Goal: Task Accomplishment & Management: Use online tool/utility

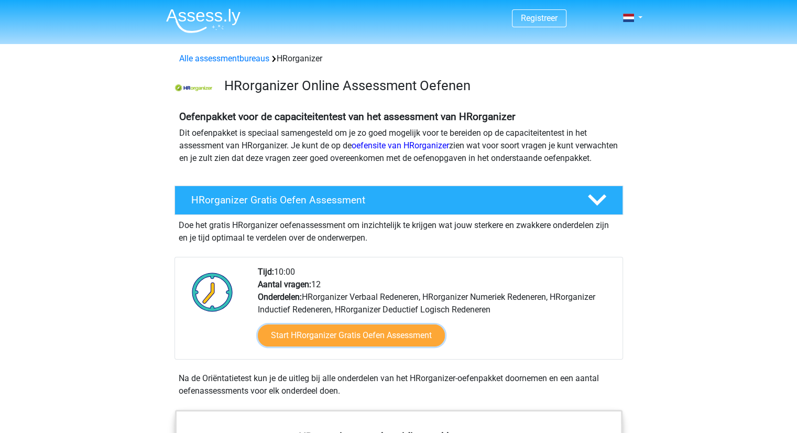
click at [311, 346] on link "Start HRorganizer Gratis Oefen Assessment" at bounding box center [351, 335] width 187 height 22
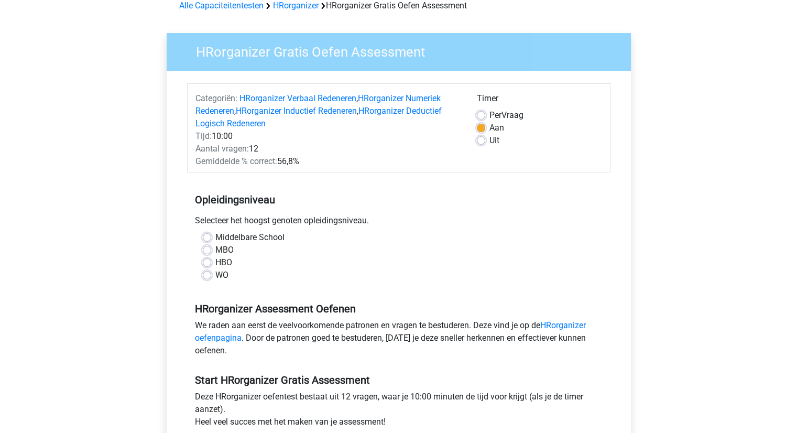
scroll to position [105, 0]
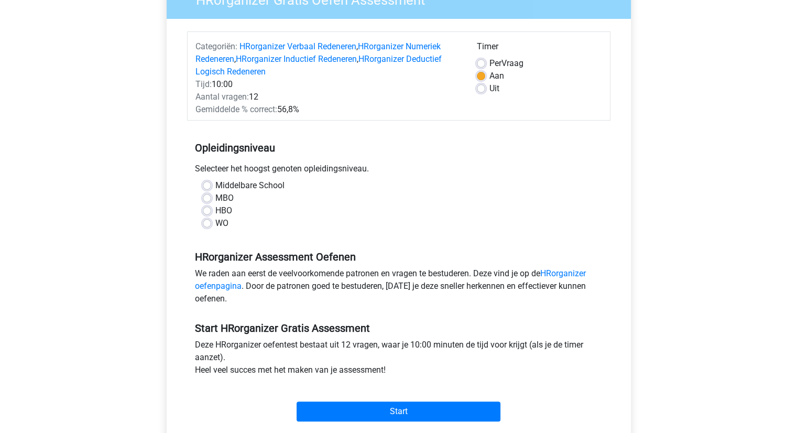
click at [215, 218] on label "WO" at bounding box center [221, 223] width 13 height 13
click at [207, 218] on input "WO" at bounding box center [207, 222] width 8 height 10
radio input "true"
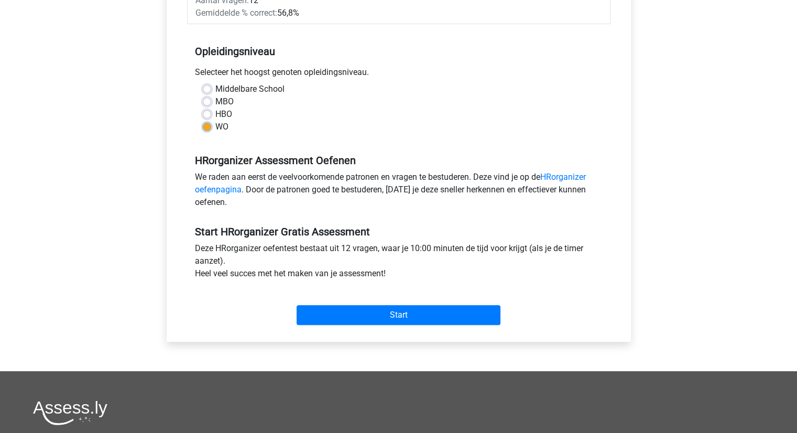
scroll to position [262, 0]
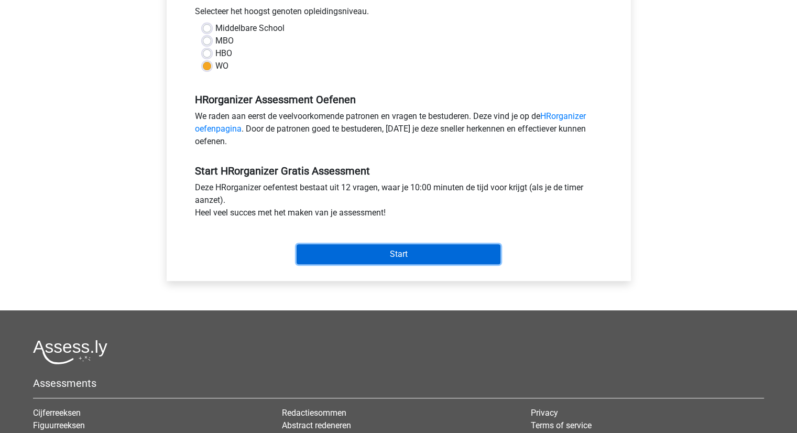
click at [433, 255] on input "Start" at bounding box center [399, 254] width 204 height 20
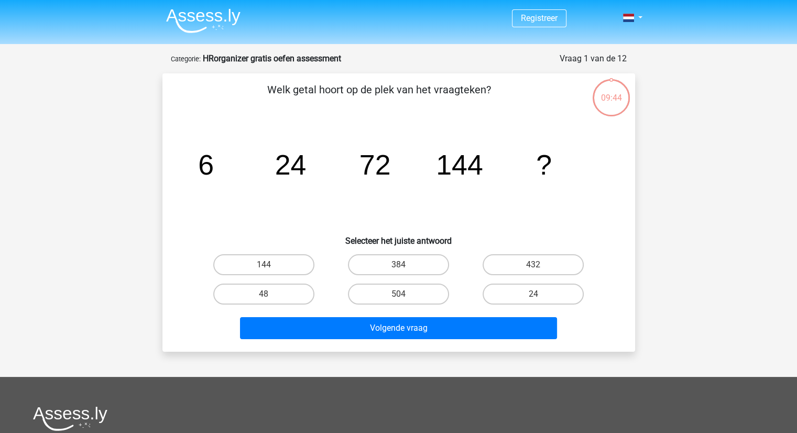
click at [262, 256] on label "144" at bounding box center [263, 264] width 101 height 21
click at [264, 265] on input "144" at bounding box center [267, 268] width 7 height 7
radio input "true"
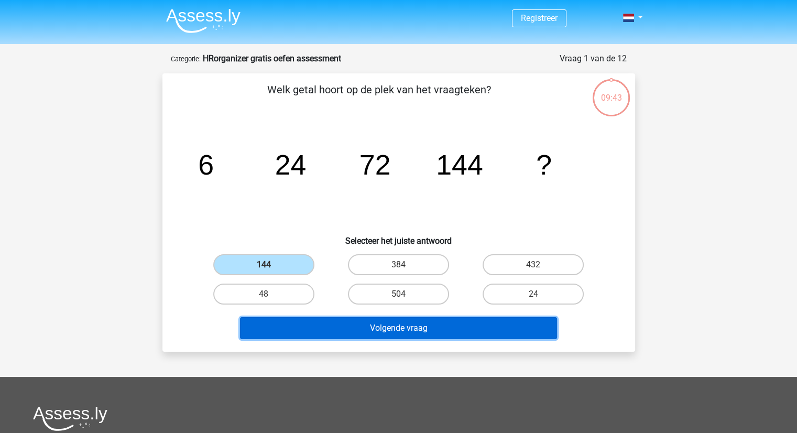
click at [346, 326] on button "Volgende vraag" at bounding box center [398, 328] width 317 height 22
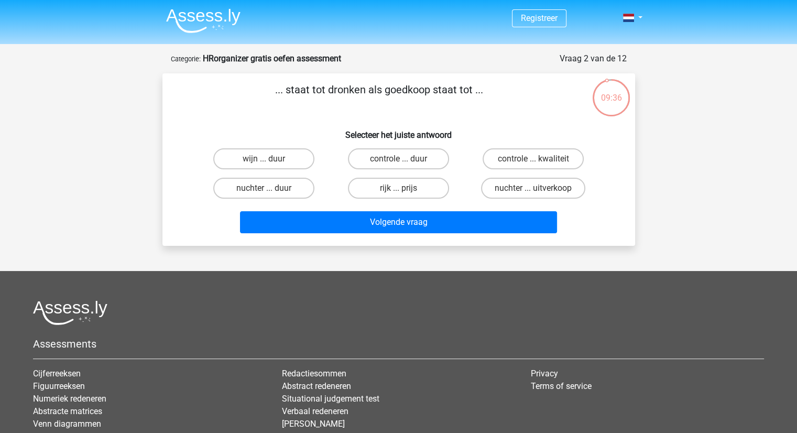
click at [276, 187] on label "nuchter ... duur" at bounding box center [263, 188] width 101 height 21
click at [270, 188] on input "nuchter ... duur" at bounding box center [267, 191] width 7 height 7
radio input "true"
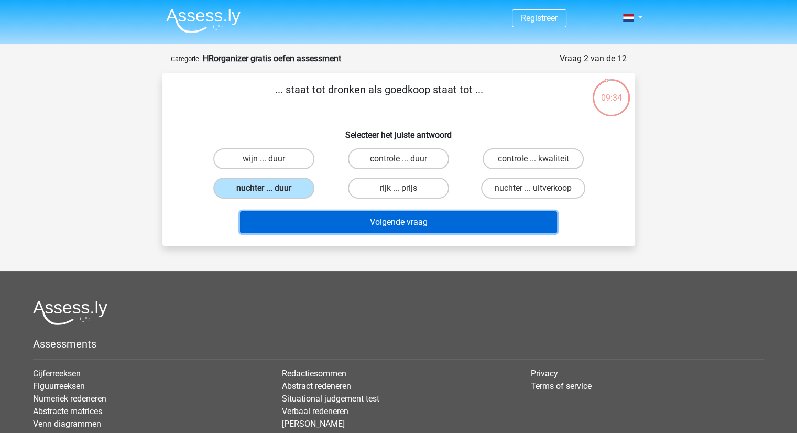
click at [396, 218] on button "Volgende vraag" at bounding box center [398, 222] width 317 height 22
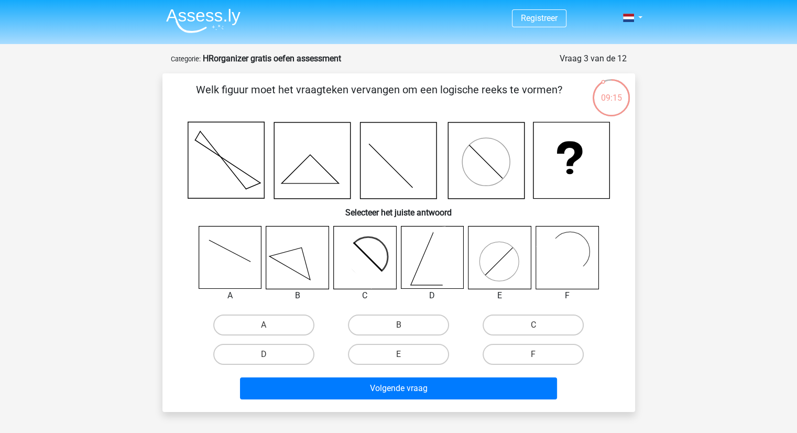
click at [519, 318] on label "C" at bounding box center [533, 324] width 101 height 21
click at [533, 325] on input "C" at bounding box center [536, 328] width 7 height 7
radio input "true"
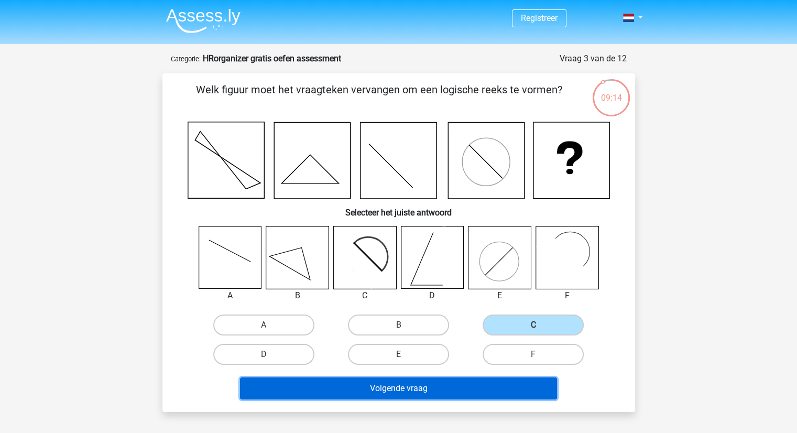
click at [446, 386] on button "Volgende vraag" at bounding box center [398, 388] width 317 height 22
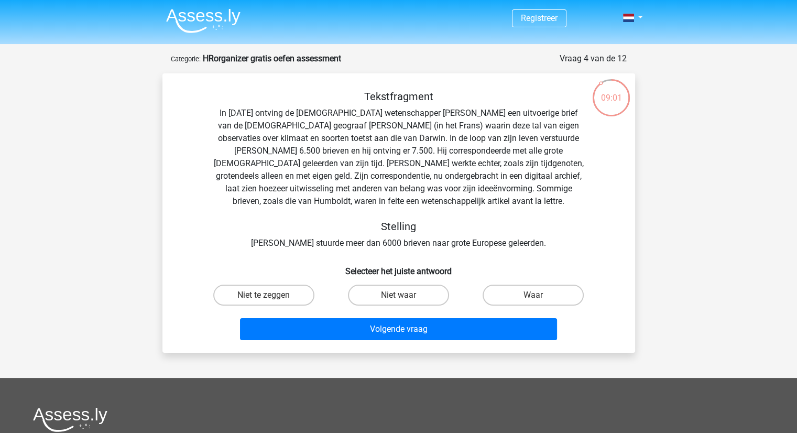
click at [512, 298] on label "Waar" at bounding box center [533, 295] width 101 height 21
click at [533, 298] on input "Waar" at bounding box center [536, 298] width 7 height 7
radio input "true"
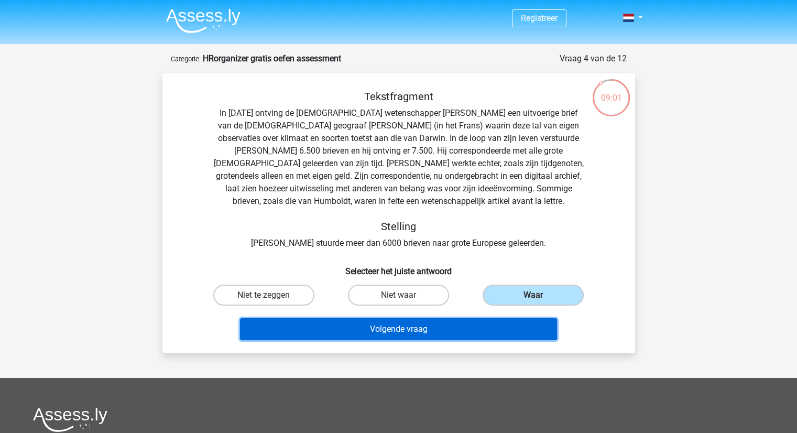
click at [459, 331] on button "Volgende vraag" at bounding box center [398, 329] width 317 height 22
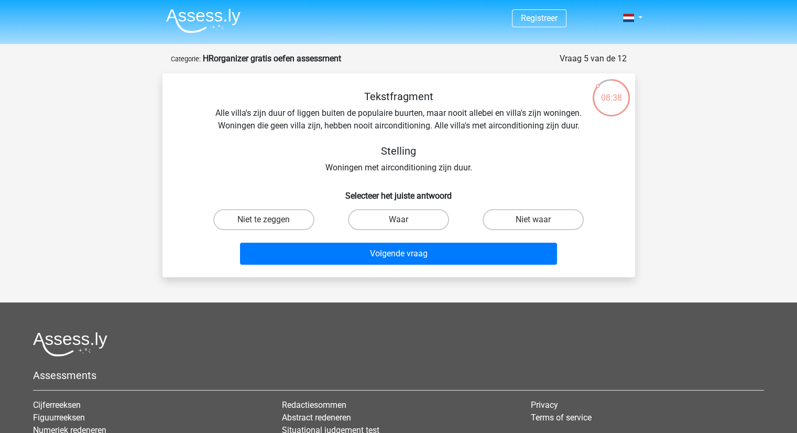
click at [259, 221] on label "Niet te zeggen" at bounding box center [263, 219] width 101 height 21
click at [264, 221] on input "Niet te zeggen" at bounding box center [267, 223] width 7 height 7
radio input "true"
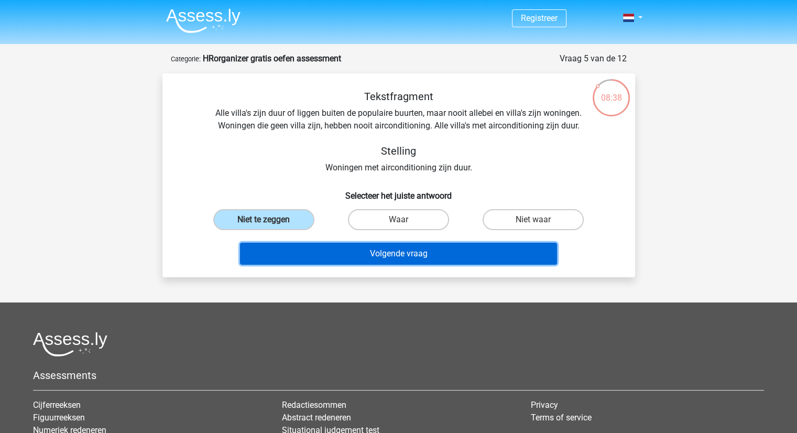
click at [367, 254] on button "Volgende vraag" at bounding box center [398, 254] width 317 height 22
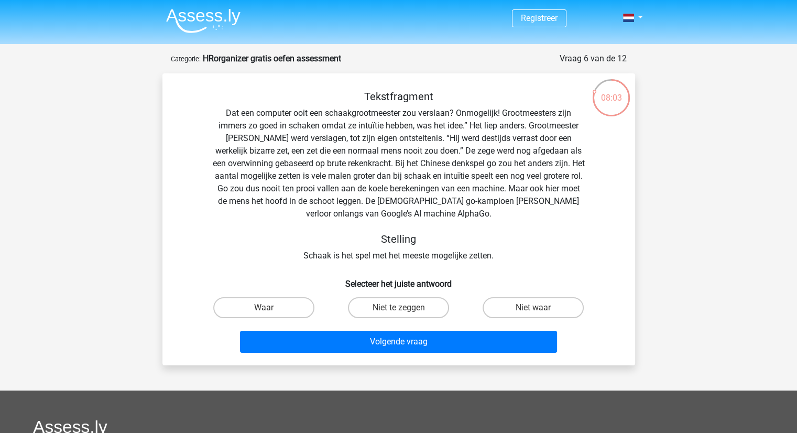
click at [518, 309] on label "Niet waar" at bounding box center [533, 307] width 101 height 21
click at [533, 309] on input "Niet waar" at bounding box center [536, 311] width 7 height 7
radio input "true"
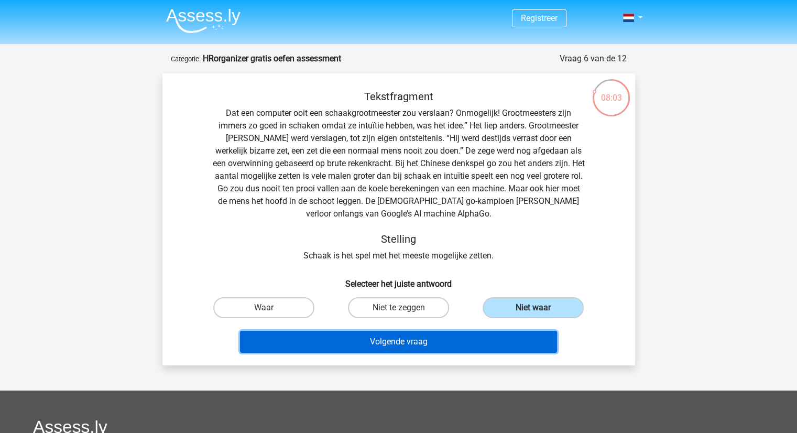
click at [484, 337] on button "Volgende vraag" at bounding box center [398, 342] width 317 height 22
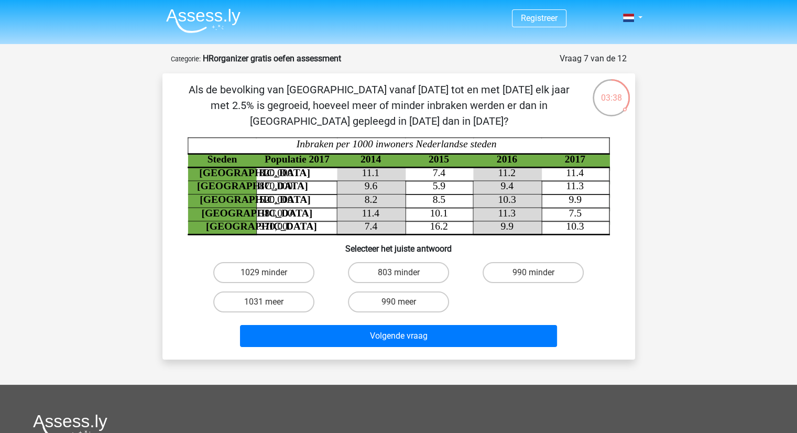
click at [408, 271] on label "803 minder" at bounding box center [398, 272] width 101 height 21
click at [405, 272] on input "803 minder" at bounding box center [401, 275] width 7 height 7
radio input "true"
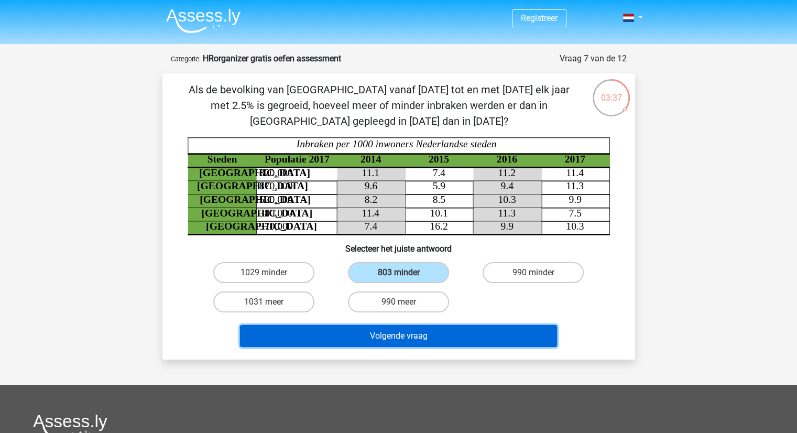
click at [409, 340] on button "Volgende vraag" at bounding box center [398, 336] width 317 height 22
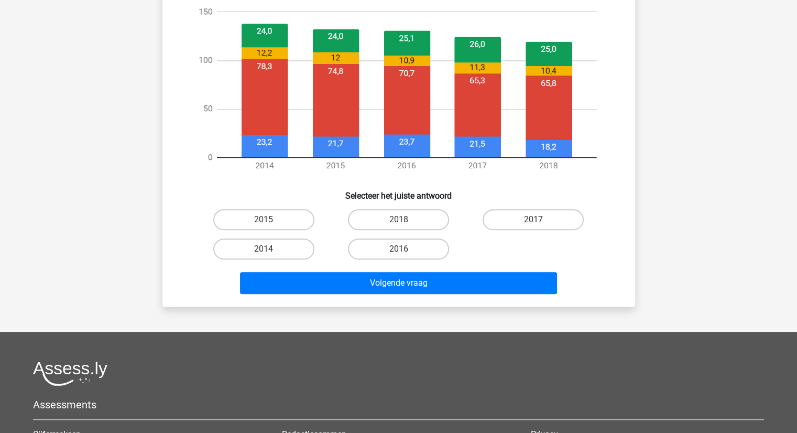
scroll to position [524, 0]
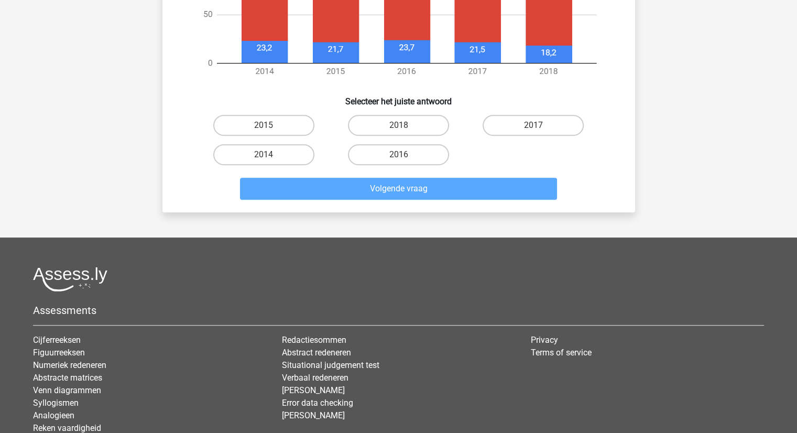
click at [548, 130] on label "2017" at bounding box center [533, 125] width 101 height 21
click at [540, 130] on input "2017" at bounding box center [536, 128] width 7 height 7
radio input "true"
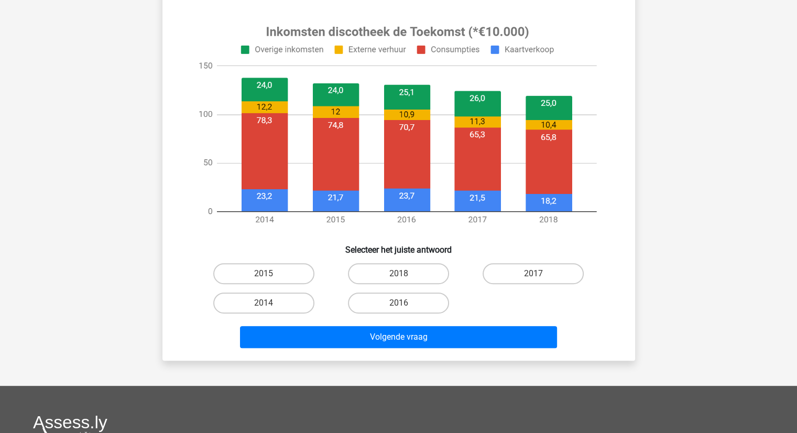
scroll to position [210, 0]
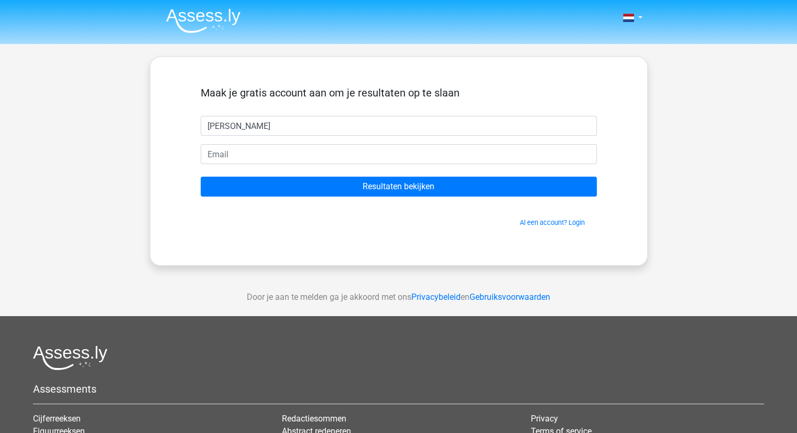
type input "[PERSON_NAME]"
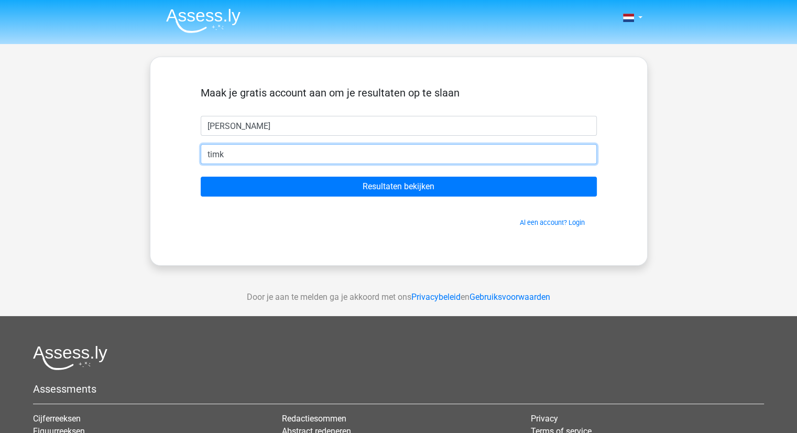
type input "[EMAIL_ADDRESS][DOMAIN_NAME]"
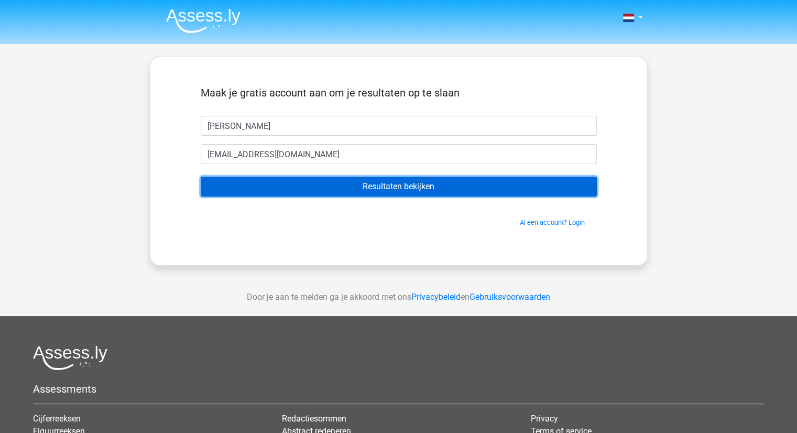
click at [311, 181] on input "Resultaten bekijken" at bounding box center [399, 187] width 396 height 20
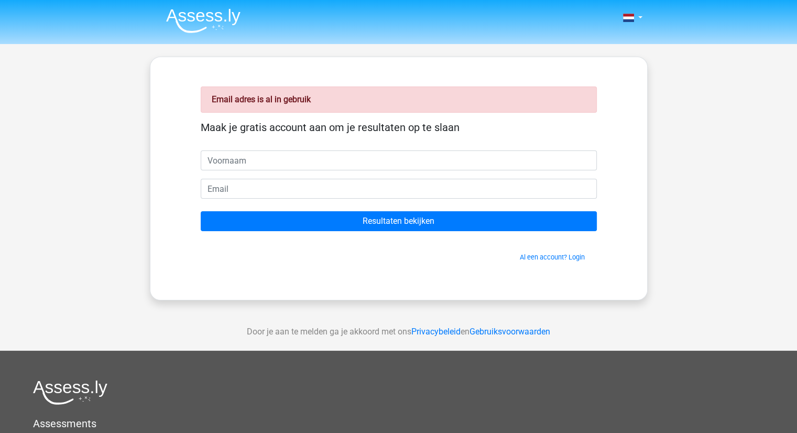
click at [521, 250] on div "Al een account? Login" at bounding box center [399, 250] width 396 height 23
click at [542, 257] on link "Al een account? Login" at bounding box center [552, 257] width 65 height 8
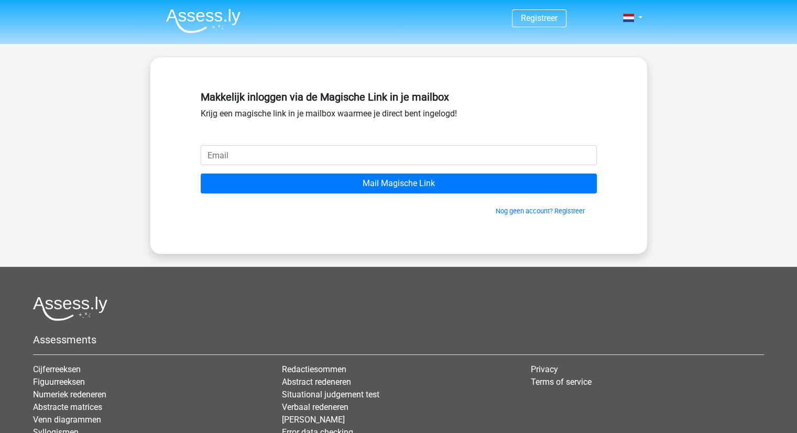
click at [312, 154] on input "email" at bounding box center [399, 155] width 396 height 20
type input "[EMAIL_ADDRESS][DOMAIN_NAME]"
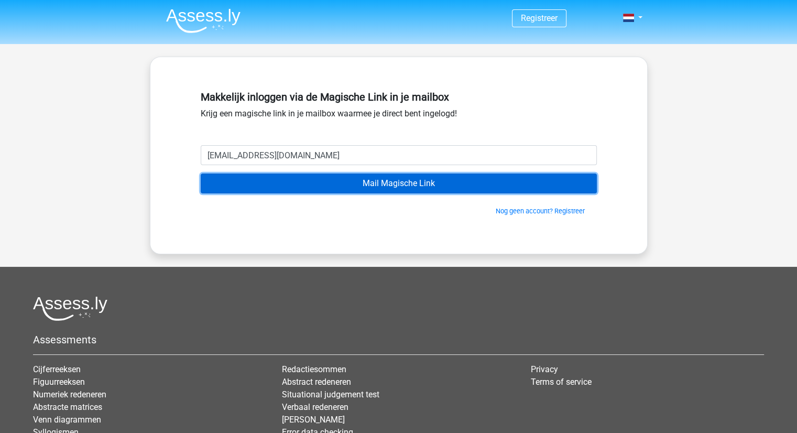
click at [337, 185] on input "Mail Magische Link" at bounding box center [399, 183] width 396 height 20
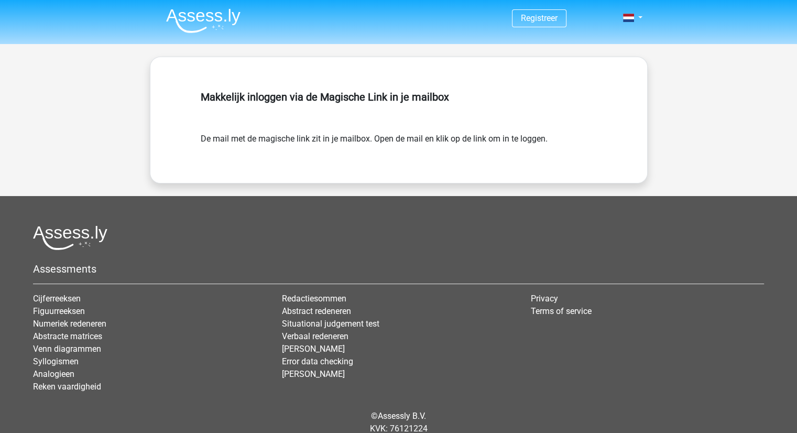
click at [246, 29] on nav "Registreer Login" at bounding box center [399, 19] width 482 height 34
click at [221, 20] on img at bounding box center [203, 20] width 74 height 25
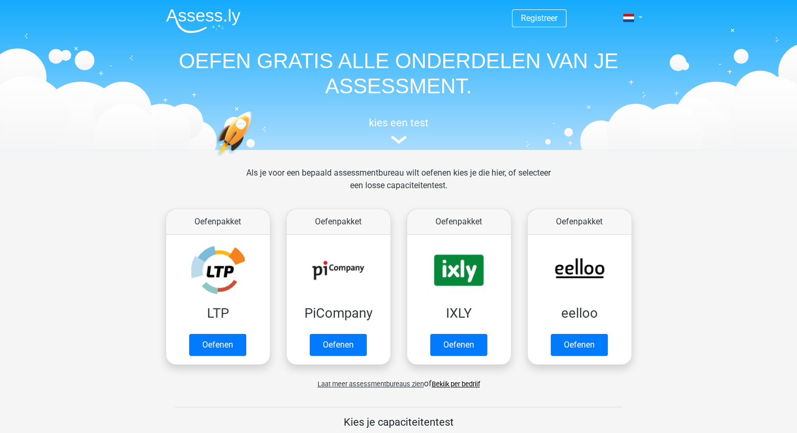
click at [635, 18] on link at bounding box center [629, 18] width 21 height 13
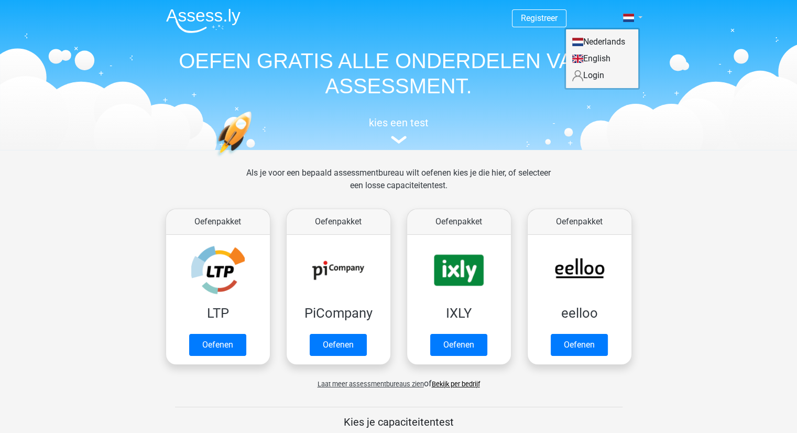
click at [637, 18] on link at bounding box center [629, 18] width 21 height 13
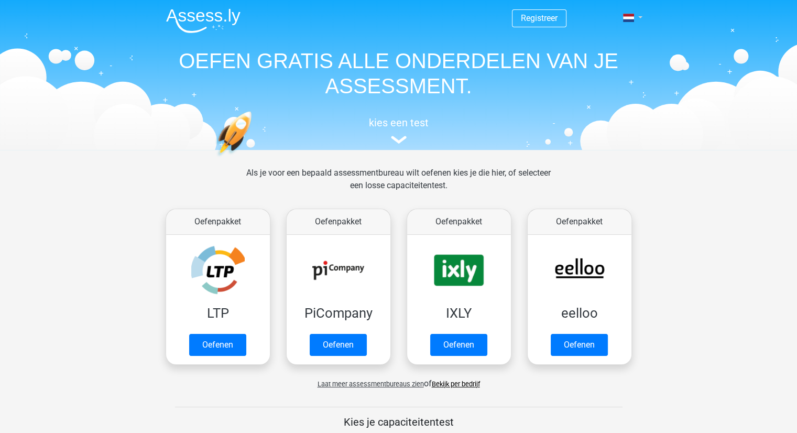
click at [635, 19] on link at bounding box center [629, 18] width 21 height 13
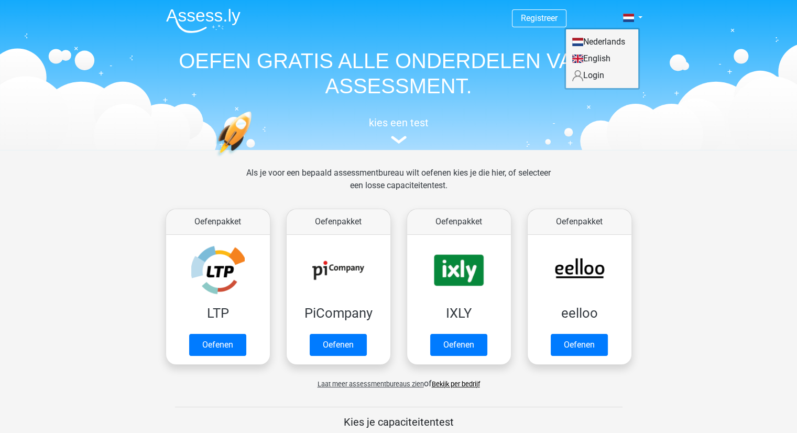
click at [602, 67] on link "Login" at bounding box center [602, 75] width 72 height 17
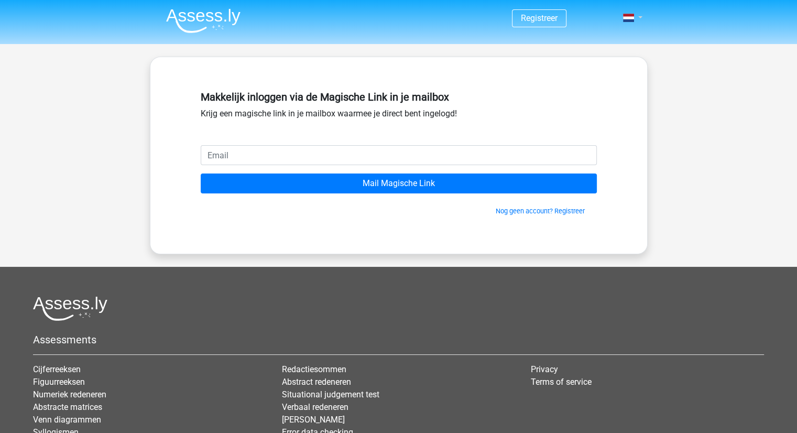
click at [640, 20] on link at bounding box center [629, 18] width 21 height 13
click at [598, 42] on link "Login" at bounding box center [602, 42] width 72 height 17
click at [412, 142] on div "Makkelijk inloggen via de Magische Link in je mailbox Krijg een magische link i…" at bounding box center [399, 115] width 396 height 59
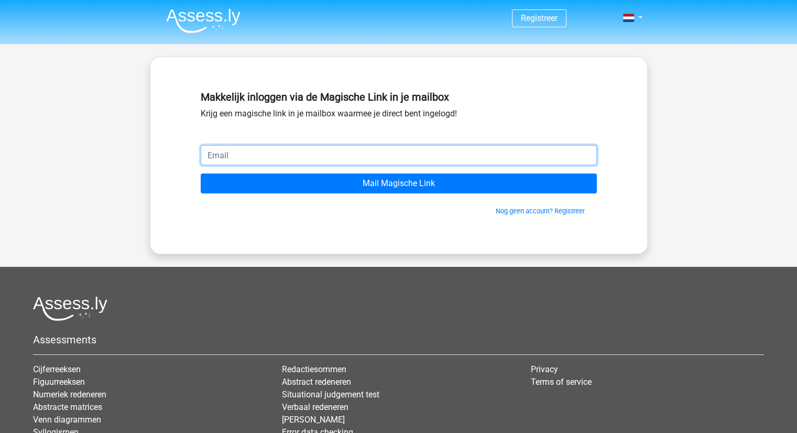
click at [379, 156] on input "email" at bounding box center [399, 155] width 396 height 20
type input "[EMAIL_ADDRESS][DOMAIN_NAME]"
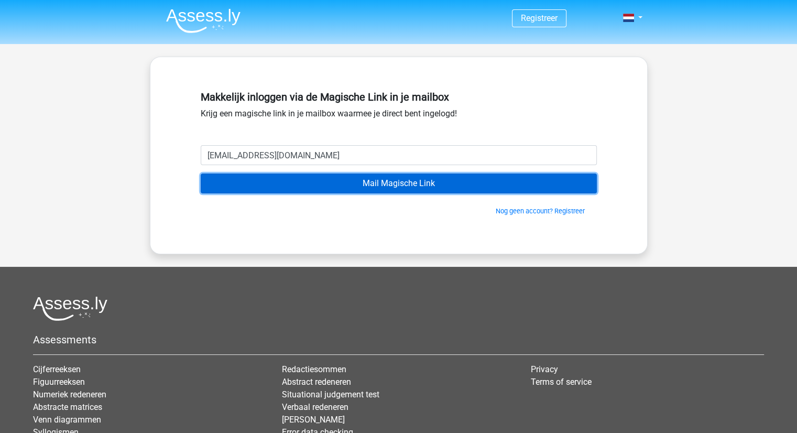
click at [316, 183] on input "Mail Magische Link" at bounding box center [399, 183] width 396 height 20
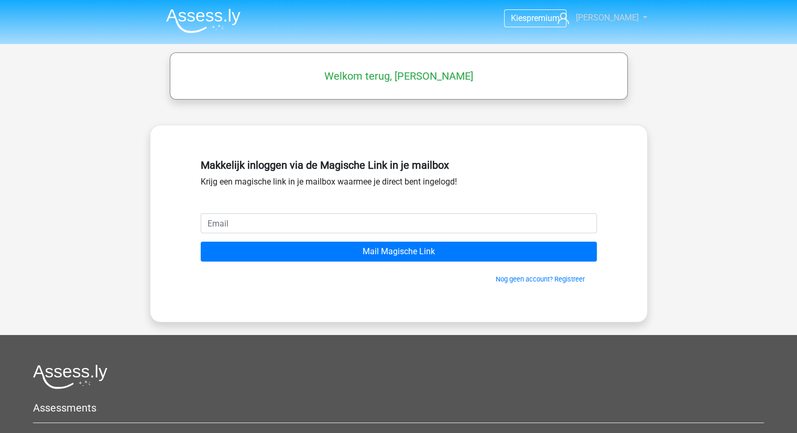
click at [569, 19] on icon at bounding box center [563, 19] width 12 height 12
click at [612, 59] on link "Kies premium" at bounding box center [602, 67] width 72 height 17
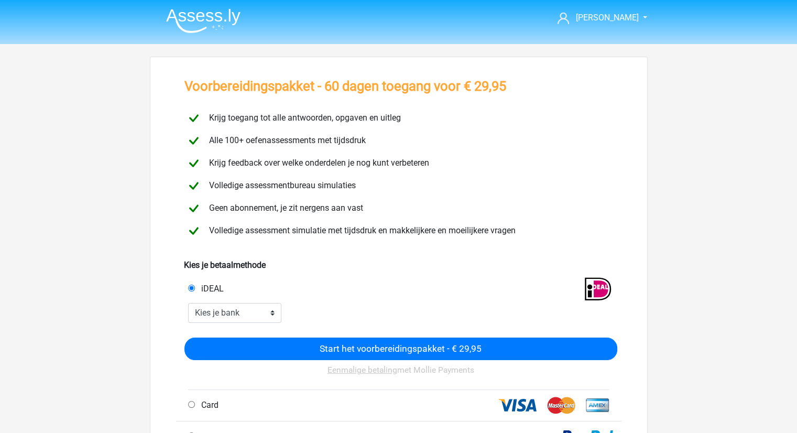
click at [226, 16] on img at bounding box center [203, 20] width 74 height 25
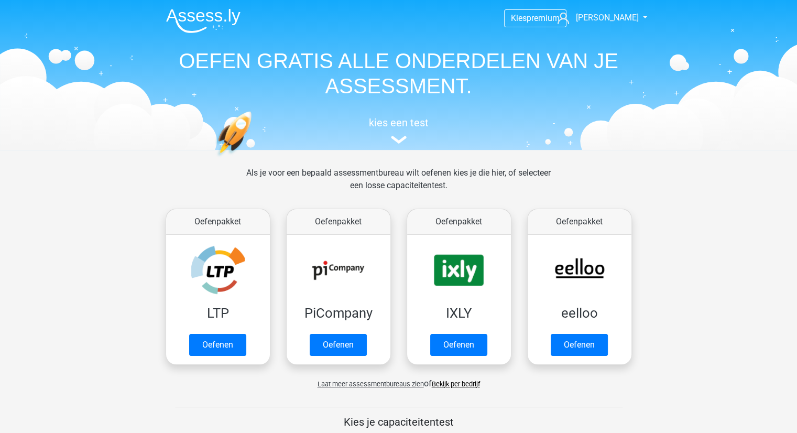
click at [394, 139] on img at bounding box center [399, 140] width 16 height 8
click at [399, 382] on span "Laat meer assessmentbureaus zien" at bounding box center [371, 384] width 106 height 8
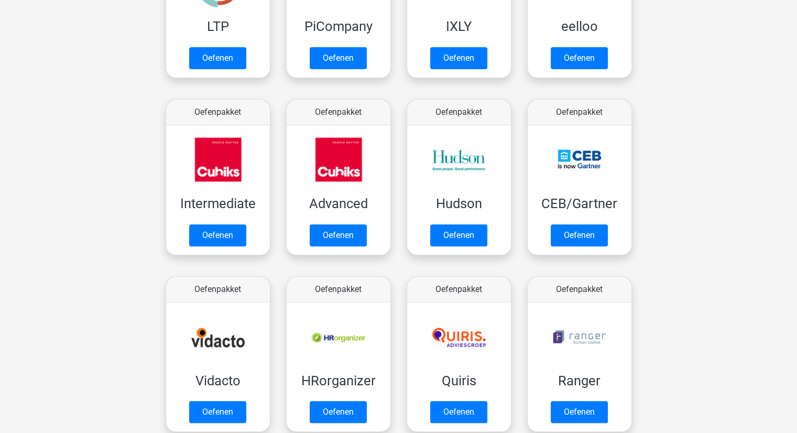
scroll to position [367, 0]
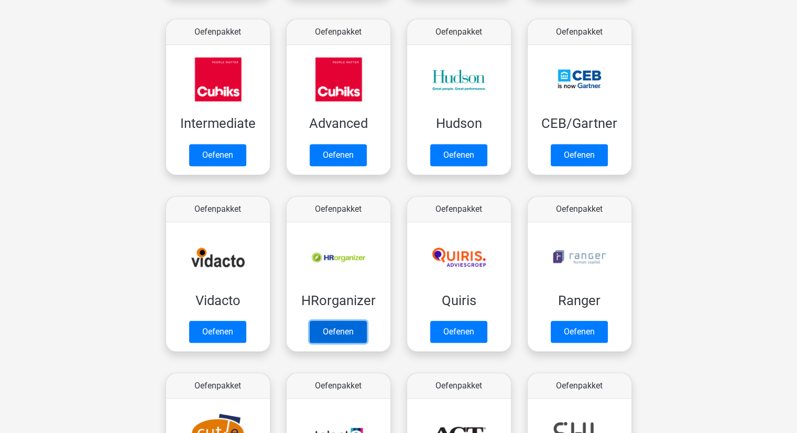
click at [343, 343] on link "Oefenen" at bounding box center [338, 332] width 57 height 22
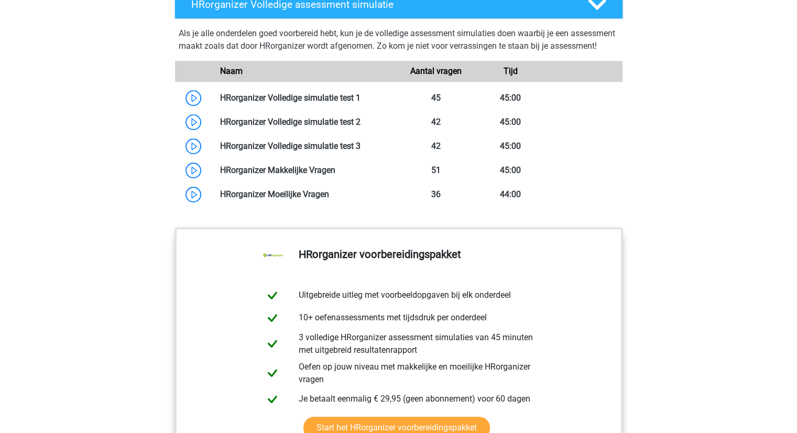
scroll to position [681, 0]
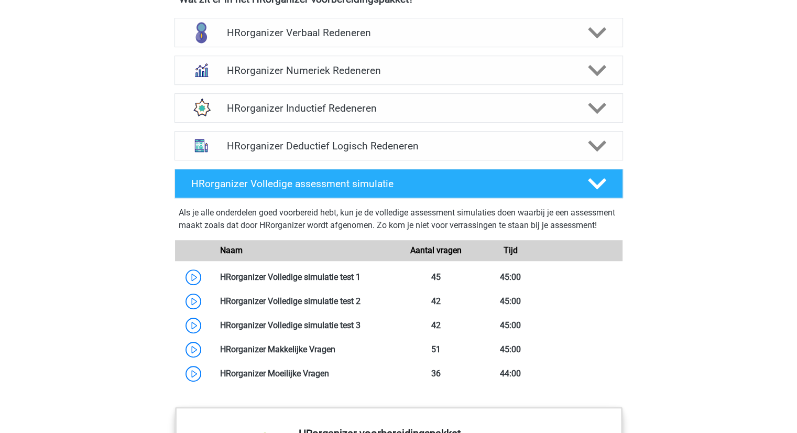
click at [310, 190] on h4 "HRorganizer Volledige assessment simulatie" at bounding box center [380, 184] width 379 height 12
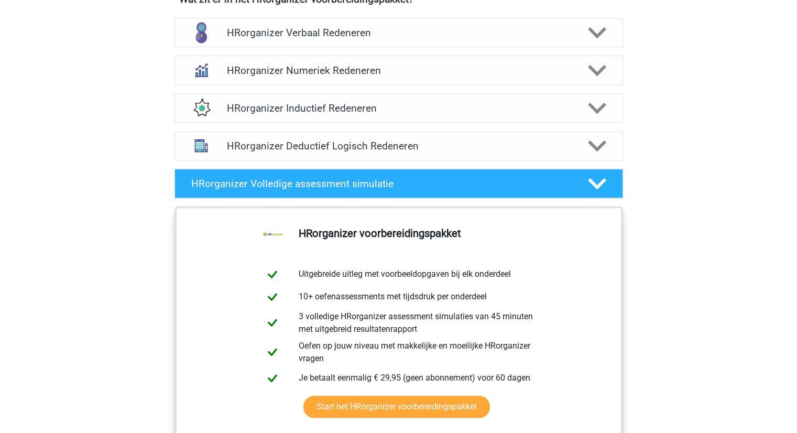
drag, startPoint x: 356, startPoint y: 196, endPoint x: 352, endPoint y: 180, distance: 16.7
click at [356, 190] on h4 "HRorganizer Volledige assessment simulatie" at bounding box center [380, 184] width 379 height 12
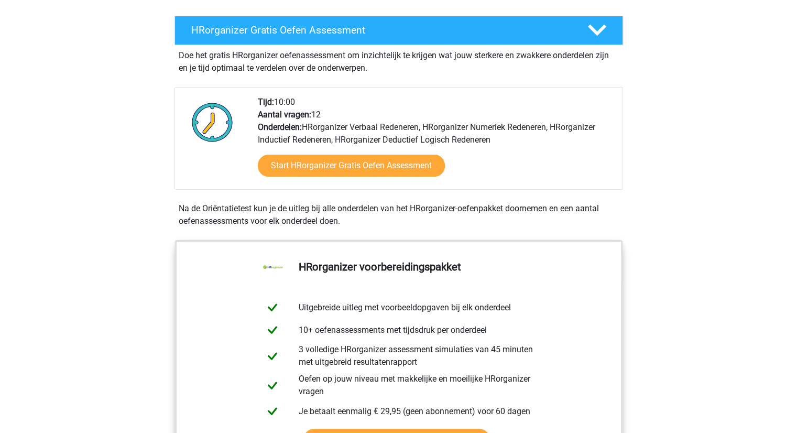
scroll to position [105, 0]
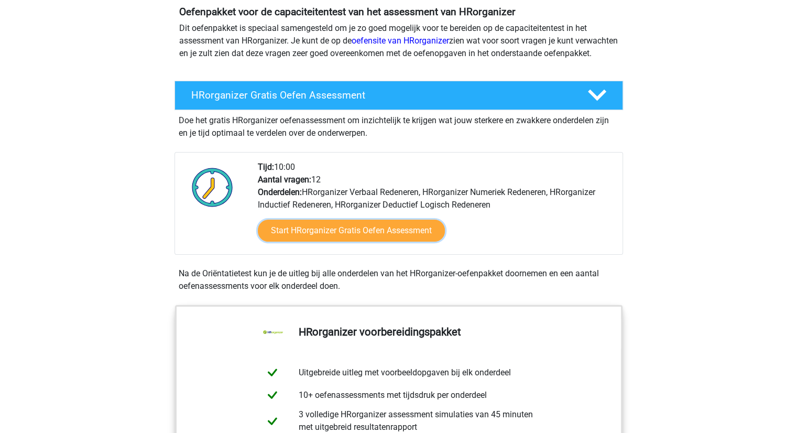
click at [352, 238] on link "Start HRorganizer Gratis Oefen Assessment" at bounding box center [351, 231] width 187 height 22
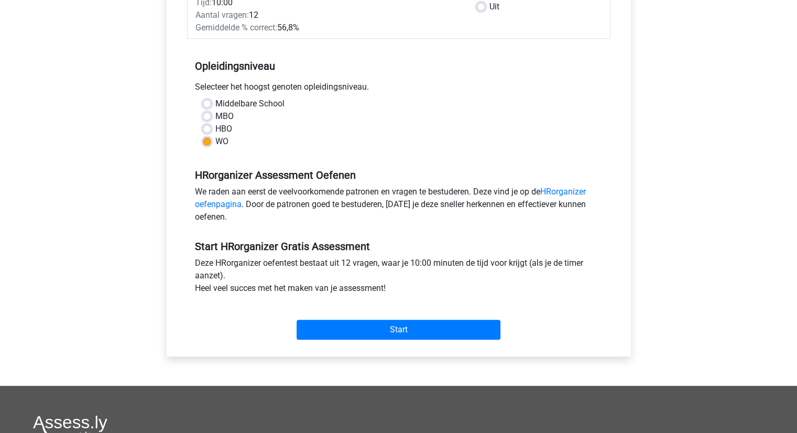
scroll to position [367, 0]
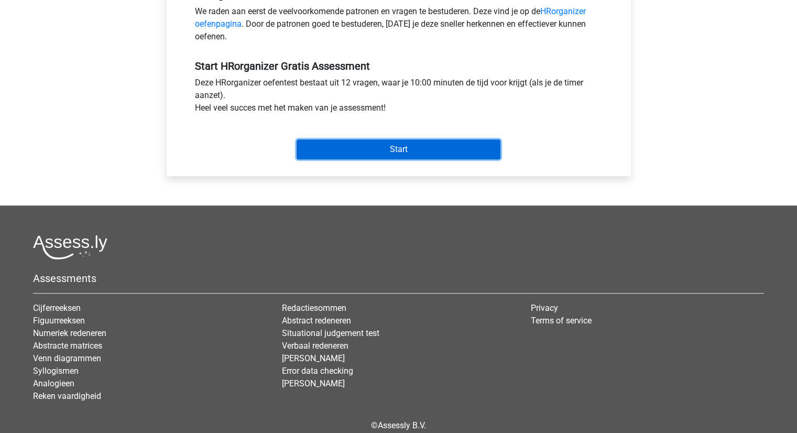
click at [378, 147] on input "Start" at bounding box center [399, 149] width 204 height 20
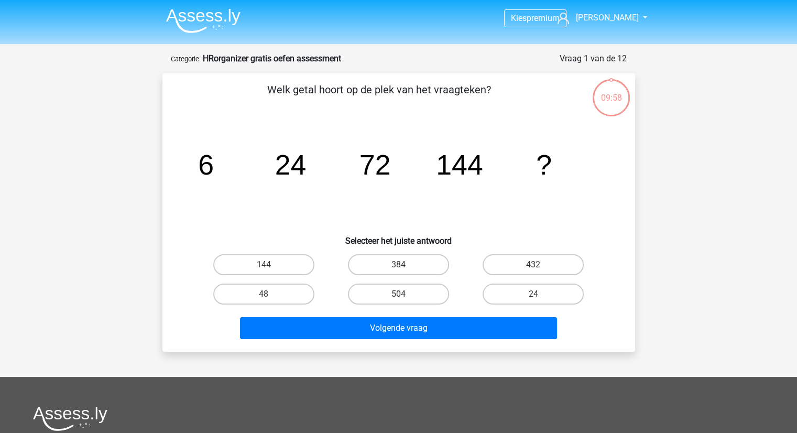
drag, startPoint x: 279, startPoint y: 261, endPoint x: 319, endPoint y: 307, distance: 60.5
click at [278, 261] on label "144" at bounding box center [263, 264] width 101 height 21
click at [270, 265] on input "144" at bounding box center [267, 268] width 7 height 7
radio input "true"
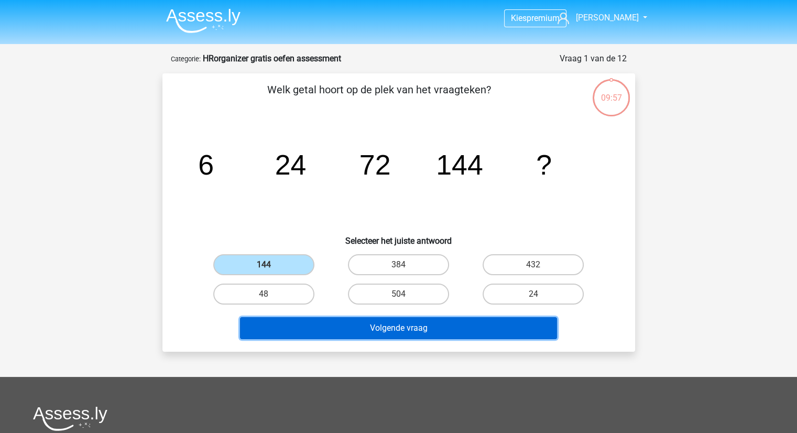
click at [327, 334] on button "Volgende vraag" at bounding box center [398, 328] width 317 height 22
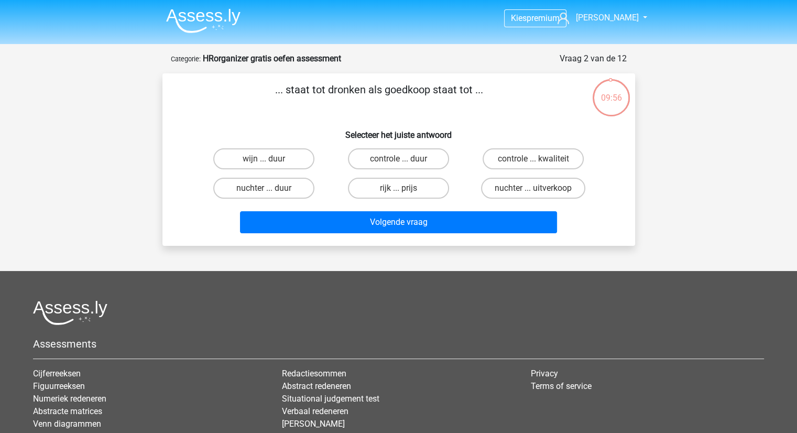
click at [256, 197] on label "nuchter ... duur" at bounding box center [263, 188] width 101 height 21
click at [264, 195] on input "nuchter ... duur" at bounding box center [267, 191] width 7 height 7
radio input "true"
click at [302, 206] on div "Volgende vraag" at bounding box center [398, 220] width 439 height 35
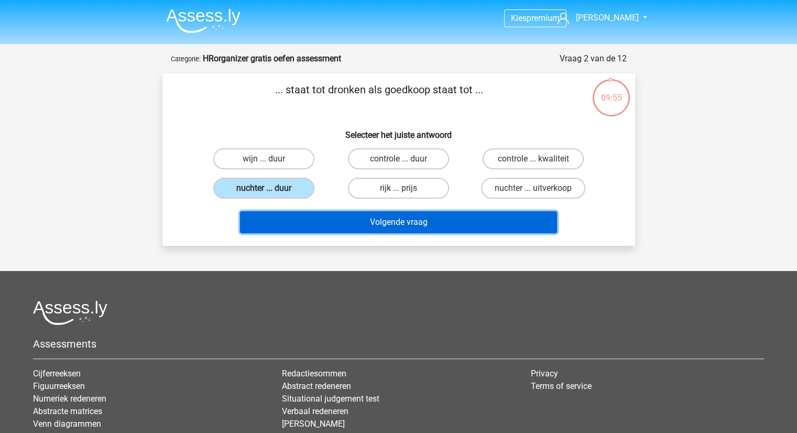
click at [302, 212] on button "Volgende vraag" at bounding box center [398, 222] width 317 height 22
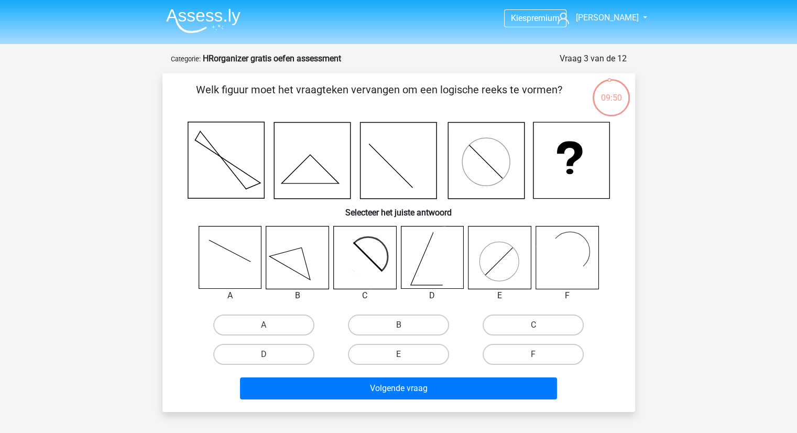
click at [518, 325] on label "C" at bounding box center [533, 324] width 101 height 21
click at [533, 325] on input "C" at bounding box center [536, 328] width 7 height 7
radio input "true"
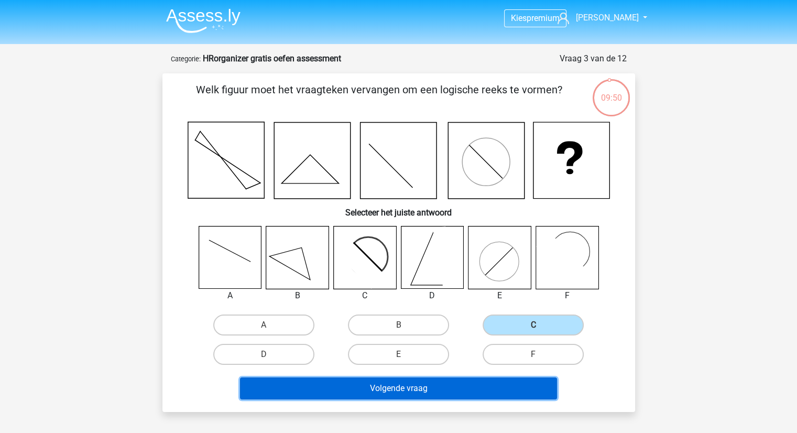
click at [466, 378] on button "Volgende vraag" at bounding box center [398, 388] width 317 height 22
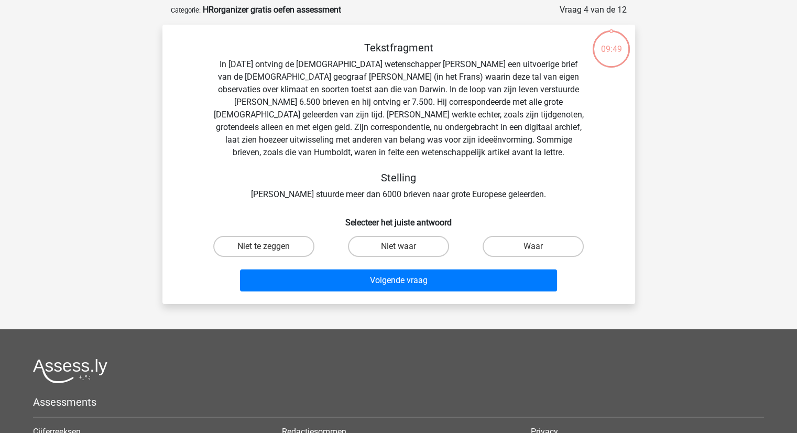
scroll to position [52, 0]
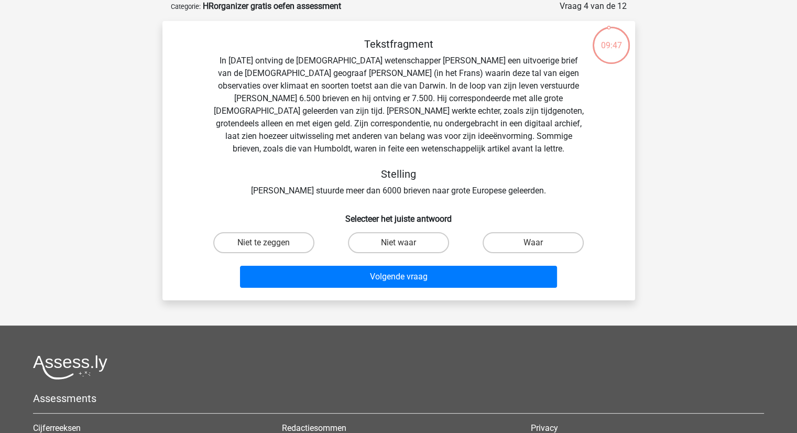
click at [505, 246] on label "Waar" at bounding box center [533, 242] width 101 height 21
click at [533, 246] on input "Waar" at bounding box center [536, 246] width 7 height 7
radio input "true"
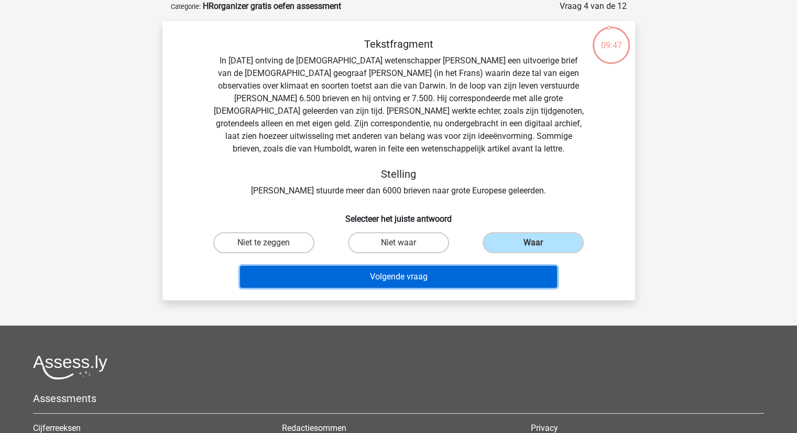
click at [463, 282] on button "Volgende vraag" at bounding box center [398, 277] width 317 height 22
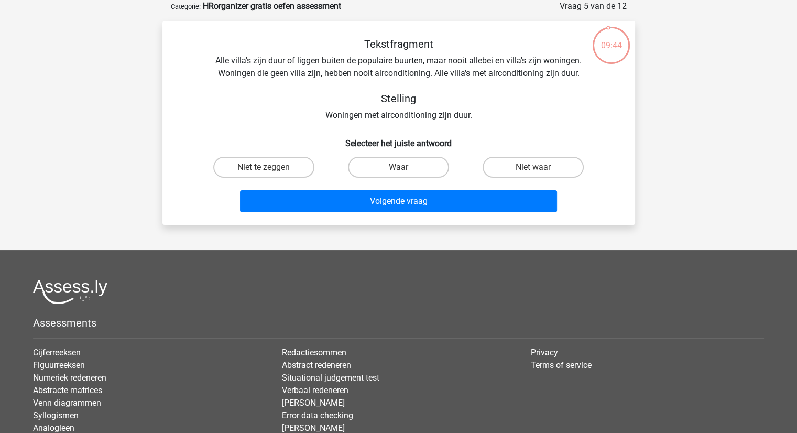
click at [273, 173] on label "Niet te zeggen" at bounding box center [263, 167] width 101 height 21
click at [270, 173] on input "Niet te zeggen" at bounding box center [267, 170] width 7 height 7
radio input "true"
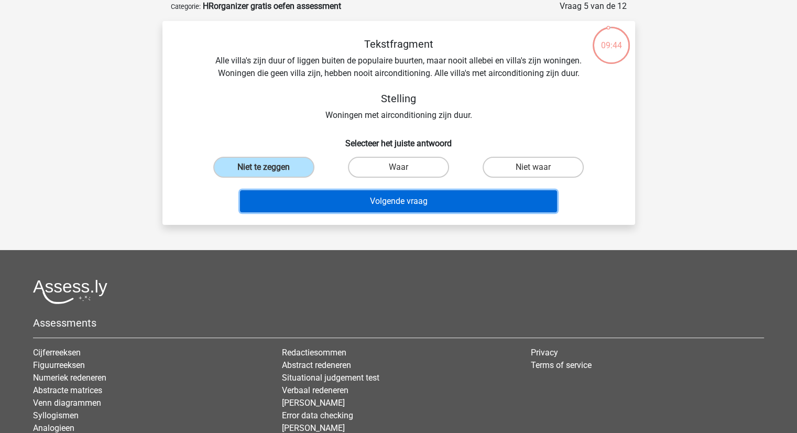
click at [318, 198] on button "Volgende vraag" at bounding box center [398, 201] width 317 height 22
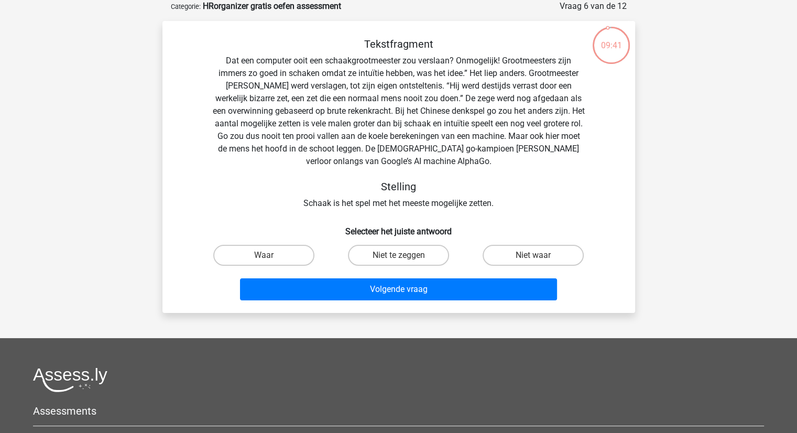
drag, startPoint x: 532, startPoint y: 246, endPoint x: 537, endPoint y: 258, distance: 13.4
click at [532, 246] on label "Niet waar" at bounding box center [533, 255] width 101 height 21
click at [533, 255] on input "Niet waar" at bounding box center [536, 258] width 7 height 7
radio input "true"
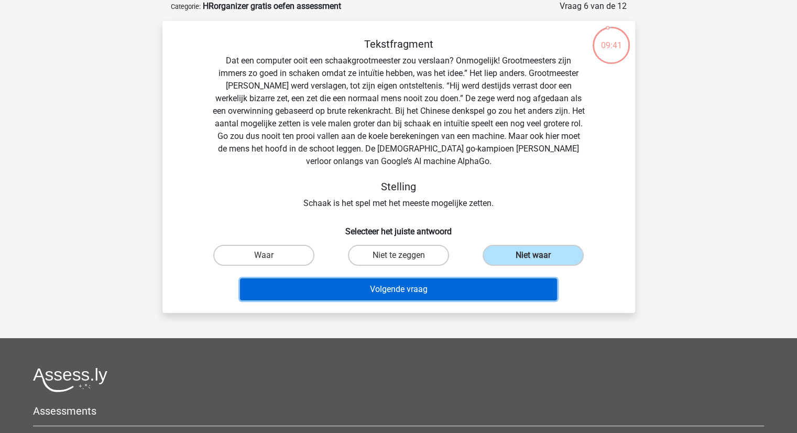
click at [507, 282] on button "Volgende vraag" at bounding box center [398, 289] width 317 height 22
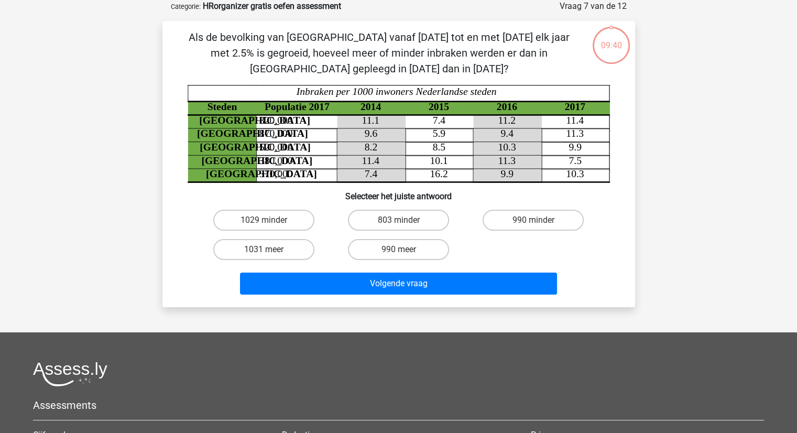
scroll to position [0, 0]
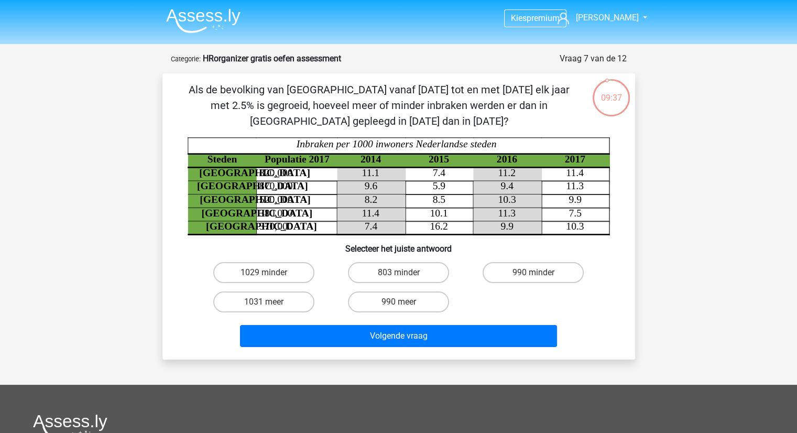
click at [518, 278] on label "990 minder" at bounding box center [533, 272] width 101 height 21
click at [533, 278] on input "990 minder" at bounding box center [536, 275] width 7 height 7
radio input "true"
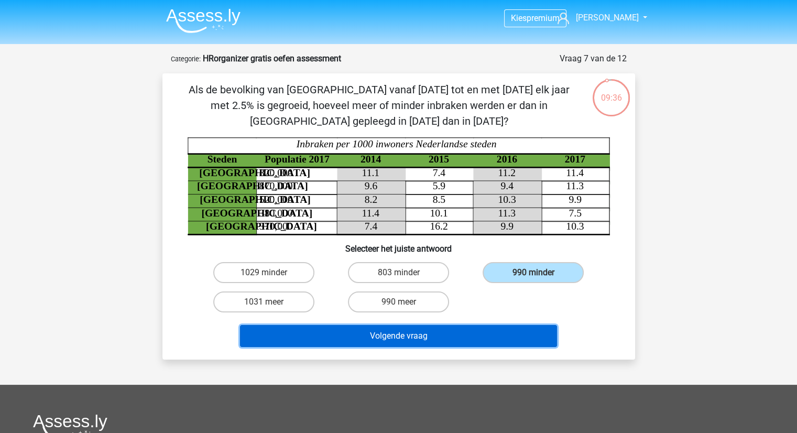
click at [484, 334] on button "Volgende vraag" at bounding box center [398, 336] width 317 height 22
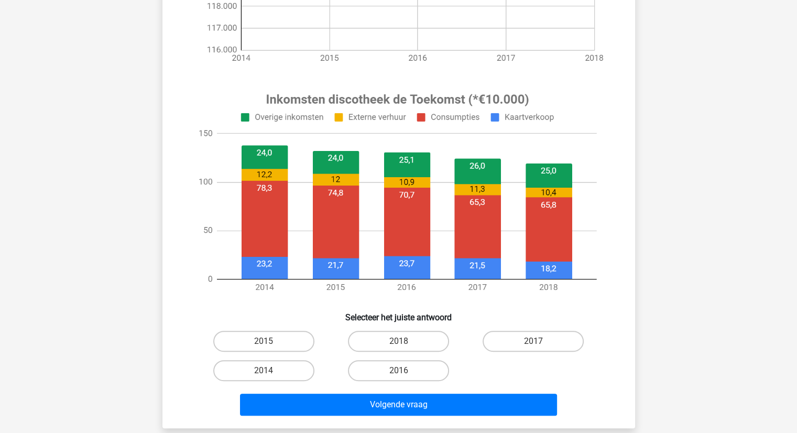
scroll to position [524, 0]
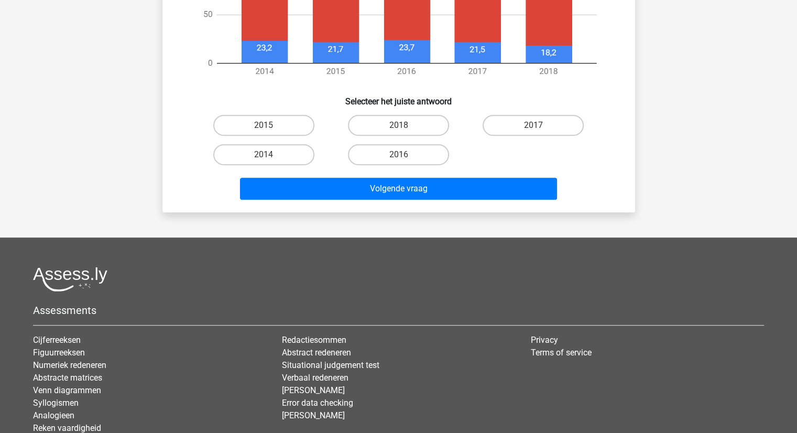
click at [525, 122] on label "2017" at bounding box center [533, 125] width 101 height 21
click at [533, 125] on input "2017" at bounding box center [536, 128] width 7 height 7
radio input "true"
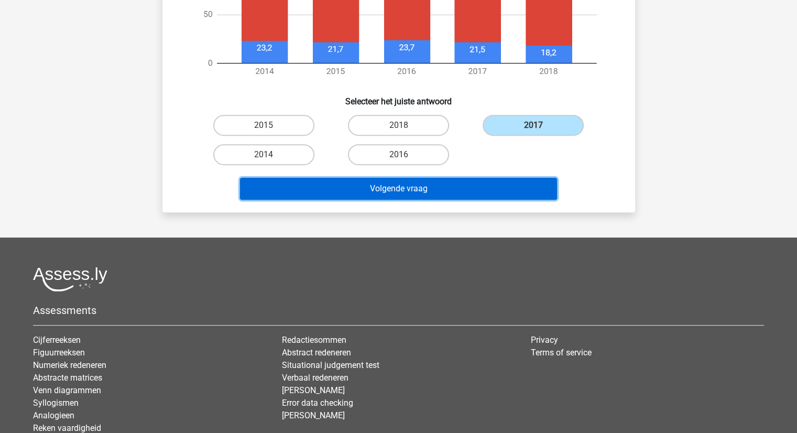
click at [464, 192] on button "Volgende vraag" at bounding box center [398, 189] width 317 height 22
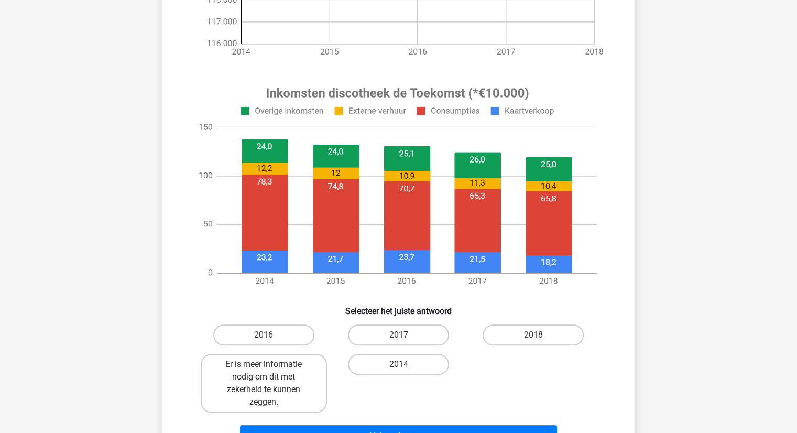
scroll to position [367, 0]
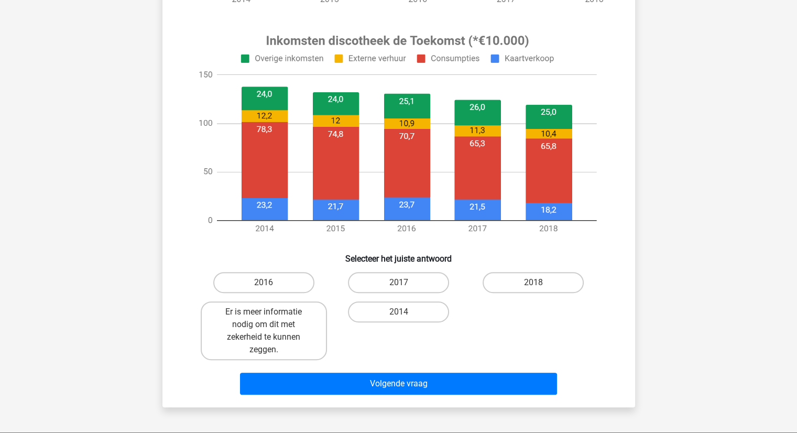
drag, startPoint x: 288, startPoint y: 315, endPoint x: 335, endPoint y: 338, distance: 53.0
click at [288, 314] on label "Er is meer informatie nodig om dit met zekerheid te kunnen zeggen." at bounding box center [264, 330] width 126 height 59
click at [270, 314] on input "Er is meer informatie nodig om dit met zekerheid te kunnen zeggen." at bounding box center [267, 315] width 7 height 7
radio input "true"
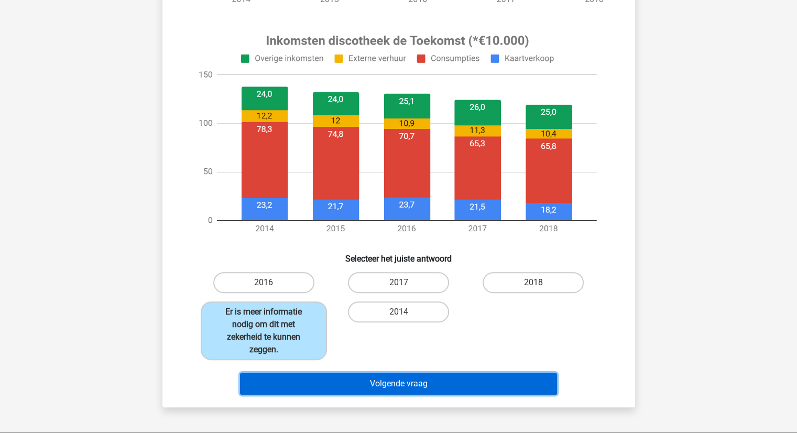
click at [395, 378] on button "Volgende vraag" at bounding box center [398, 384] width 317 height 22
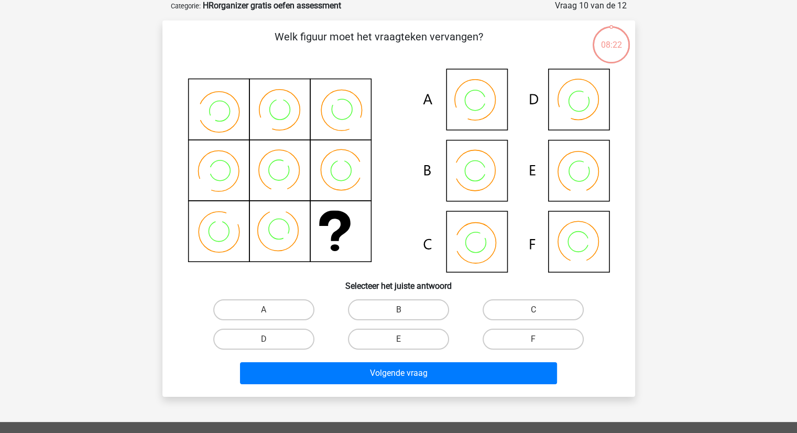
scroll to position [52, 0]
drag, startPoint x: 467, startPoint y: 163, endPoint x: 439, endPoint y: 223, distance: 65.6
click at [439, 222] on icon at bounding box center [399, 171] width 422 height 204
click at [529, 336] on label "F" at bounding box center [533, 339] width 101 height 21
click at [533, 340] on input "F" at bounding box center [536, 343] width 7 height 7
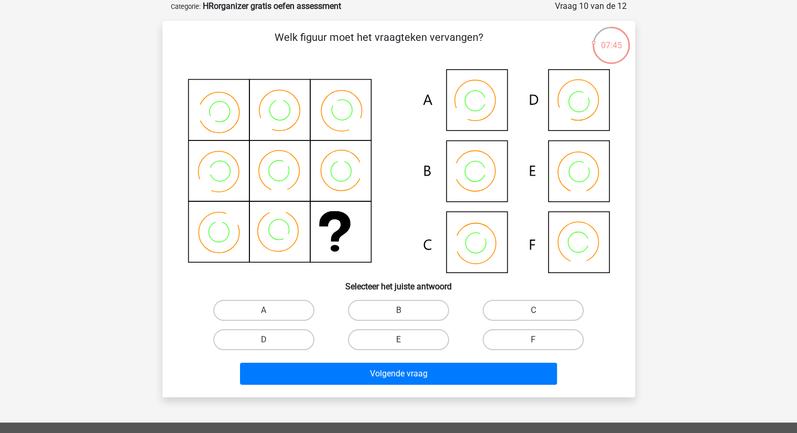
radio input "true"
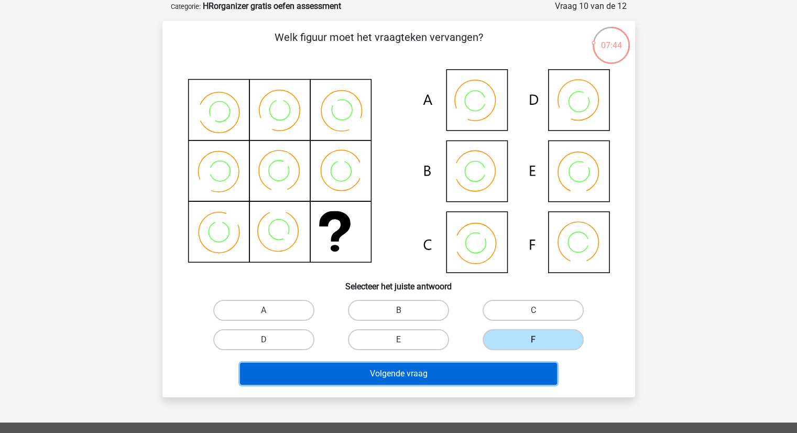
click at [495, 372] on button "Volgende vraag" at bounding box center [398, 374] width 317 height 22
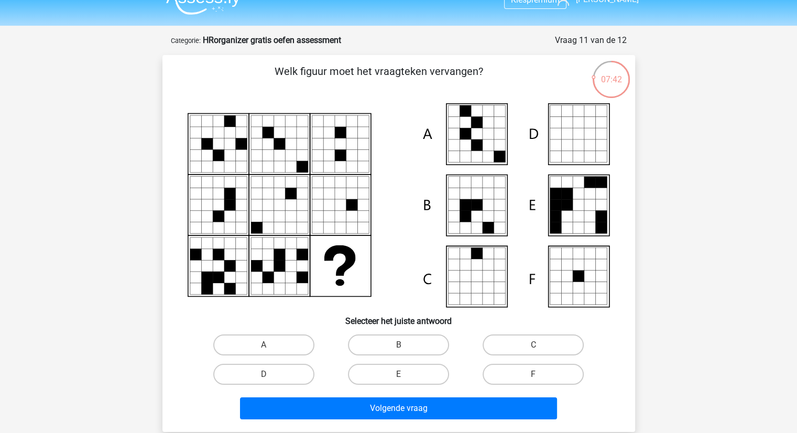
scroll to position [0, 0]
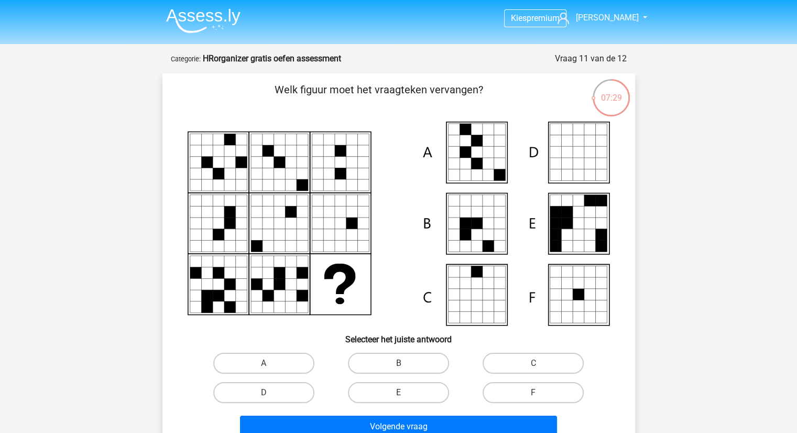
click at [256, 364] on label "A" at bounding box center [263, 363] width 101 height 21
click at [264, 364] on input "A" at bounding box center [267, 366] width 7 height 7
radio input "true"
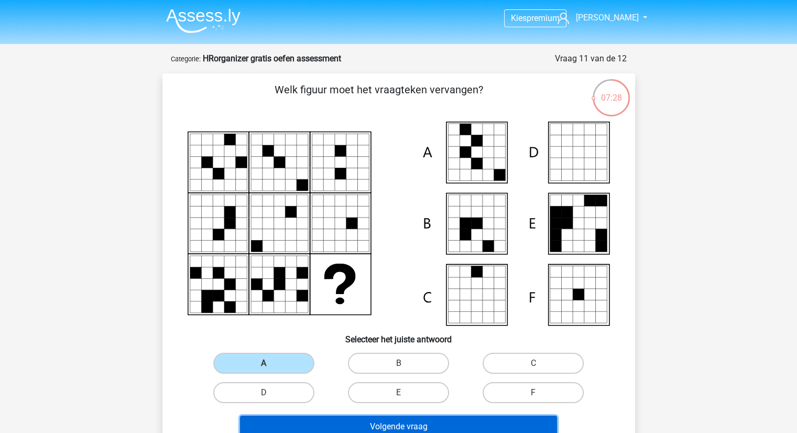
click at [385, 424] on button "Volgende vraag" at bounding box center [398, 426] width 317 height 22
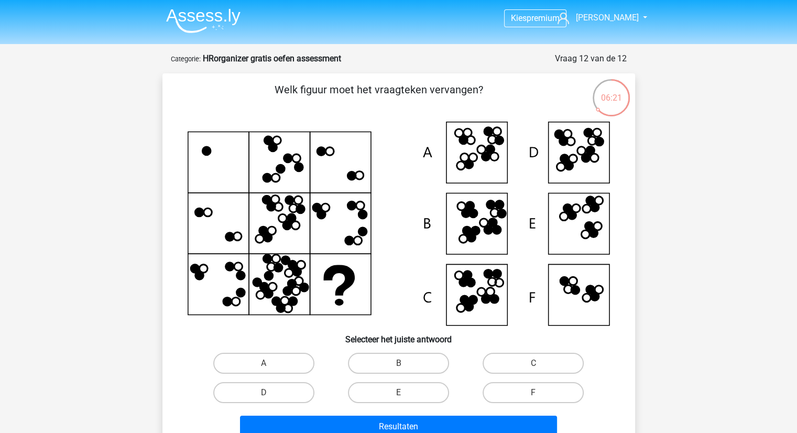
click at [382, 359] on label "B" at bounding box center [398, 363] width 101 height 21
click at [398, 363] on input "B" at bounding box center [401, 366] width 7 height 7
radio input "true"
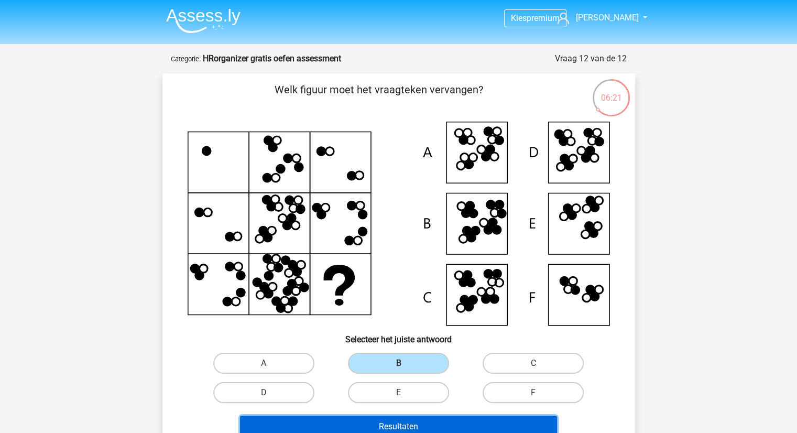
click at [390, 418] on button "Resultaten" at bounding box center [398, 426] width 317 height 22
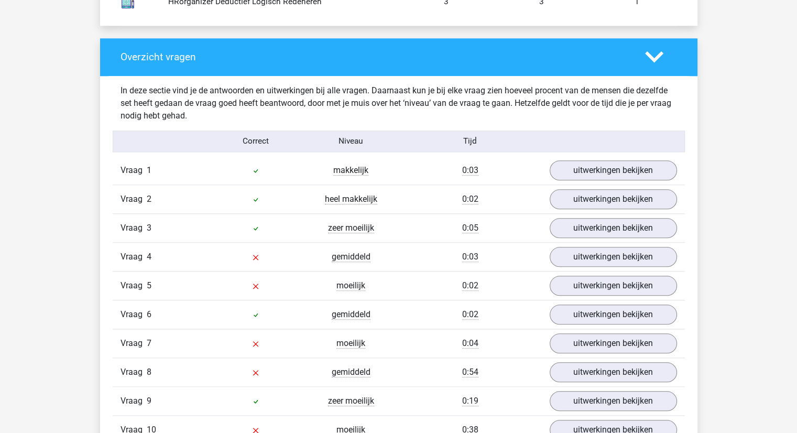
scroll to position [1100, 0]
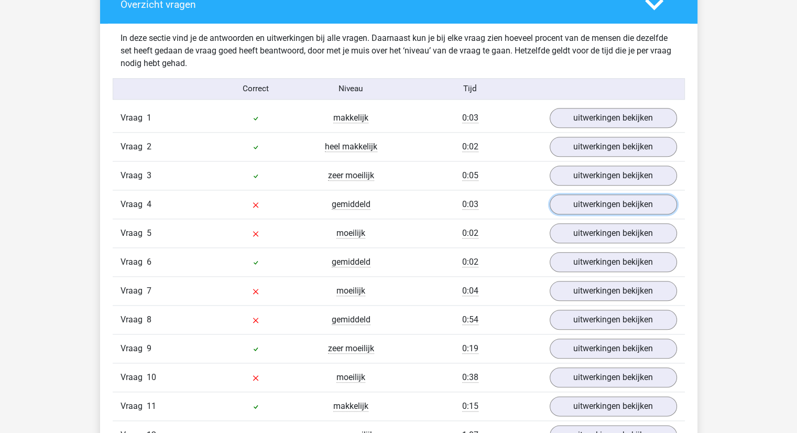
click at [592, 204] on link "uitwerkingen bekijken" at bounding box center [613, 204] width 127 height 20
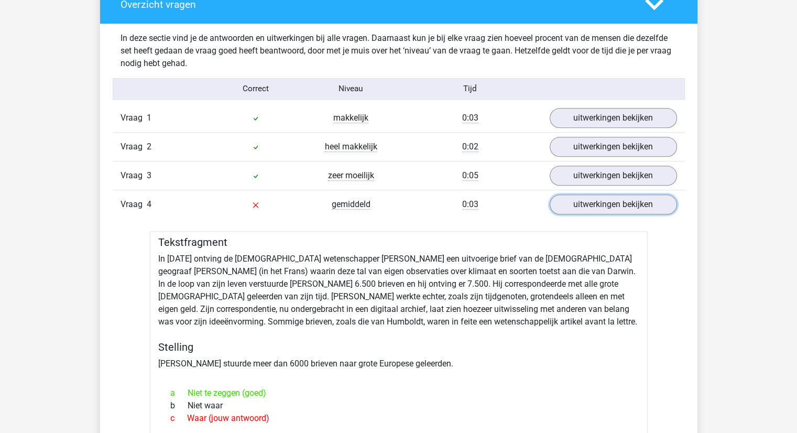
click at [601, 204] on link "uitwerkingen bekijken" at bounding box center [613, 204] width 127 height 20
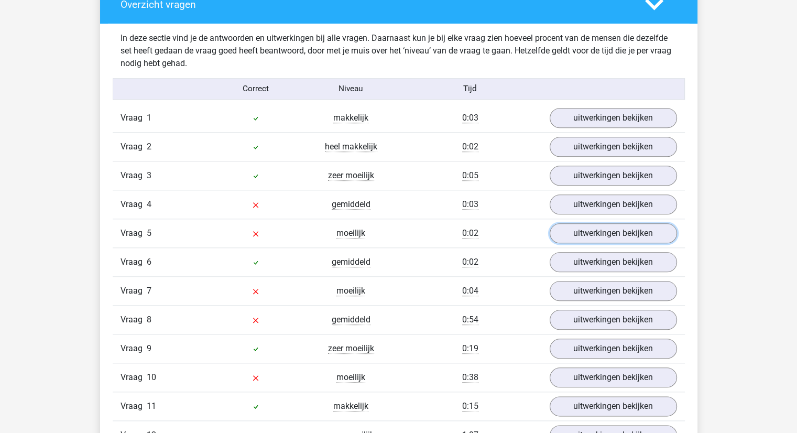
click at [584, 229] on link "uitwerkingen bekijken" at bounding box center [613, 233] width 127 height 20
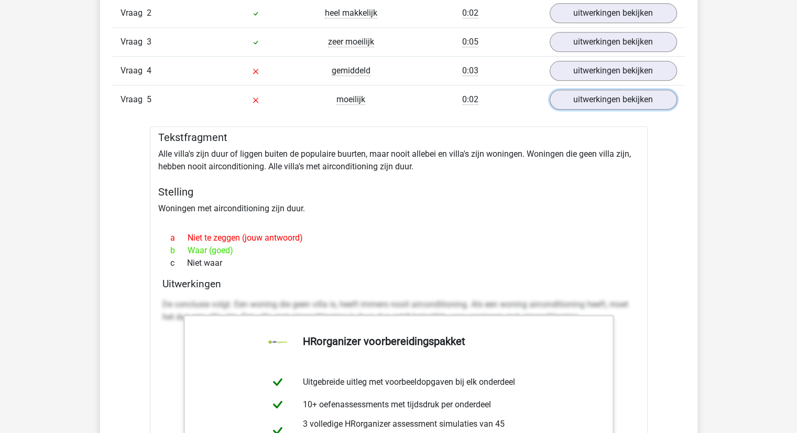
scroll to position [1153, 0]
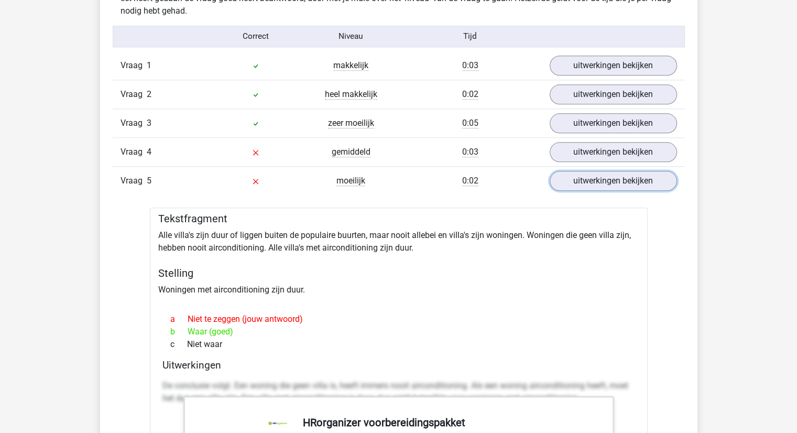
click at [575, 183] on link "uitwerkingen bekijken" at bounding box center [613, 181] width 127 height 20
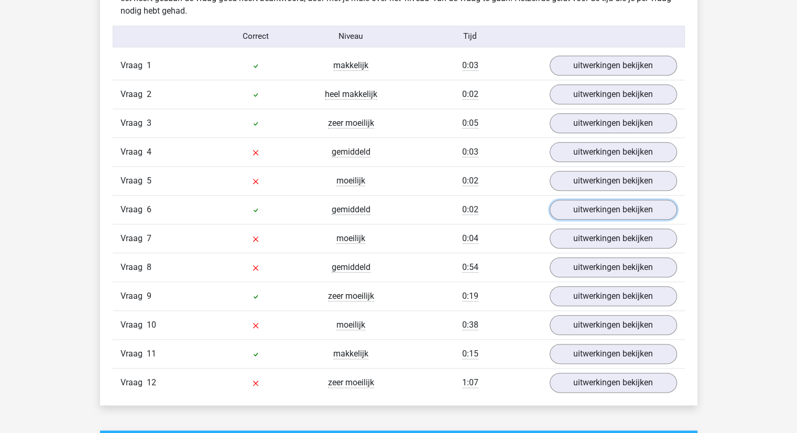
click at [611, 200] on link "uitwerkingen bekijken" at bounding box center [613, 210] width 127 height 20
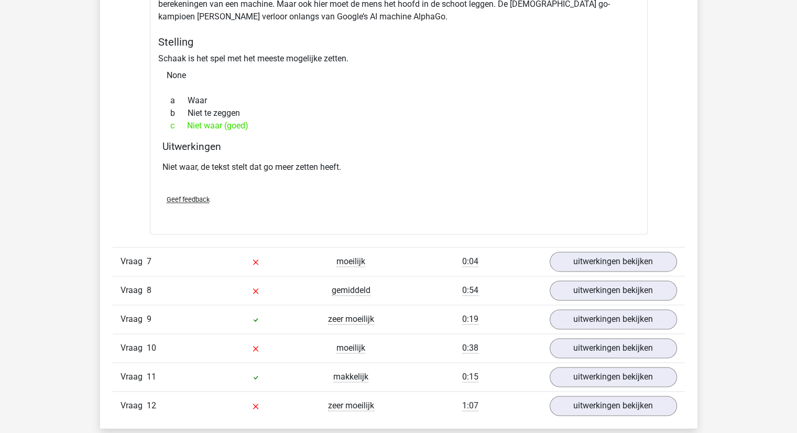
scroll to position [1519, 0]
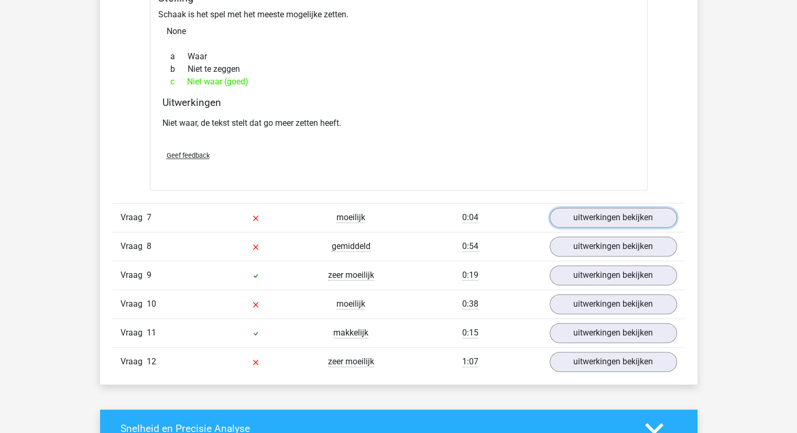
click at [607, 218] on link "uitwerkingen bekijken" at bounding box center [613, 217] width 127 height 20
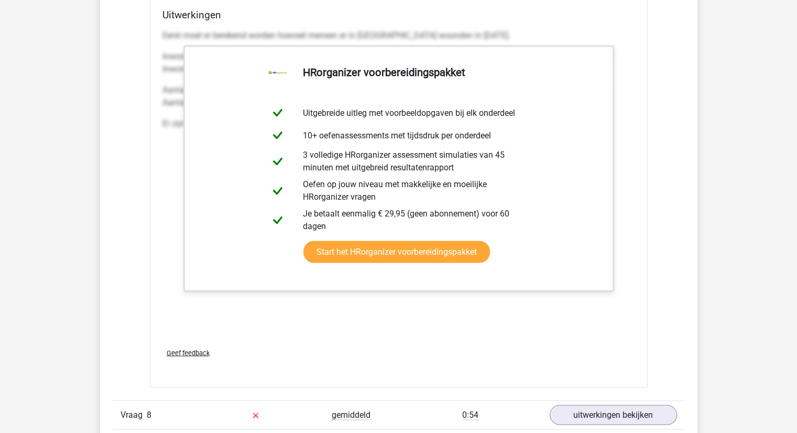
scroll to position [2043, 0]
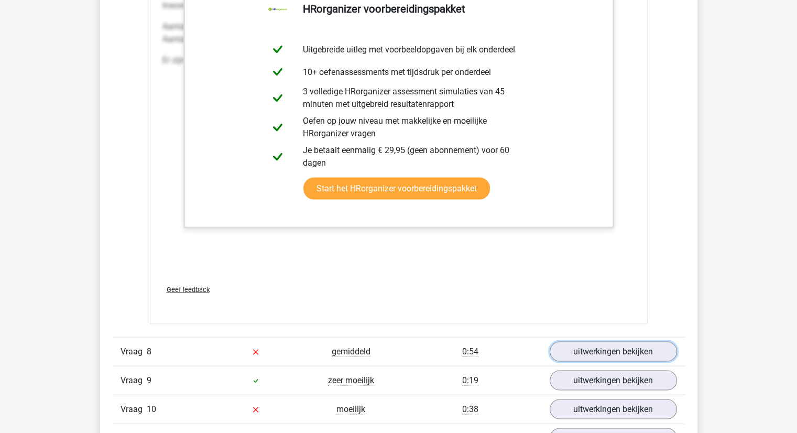
click at [596, 343] on link "uitwerkingen bekijken" at bounding box center [613, 352] width 127 height 20
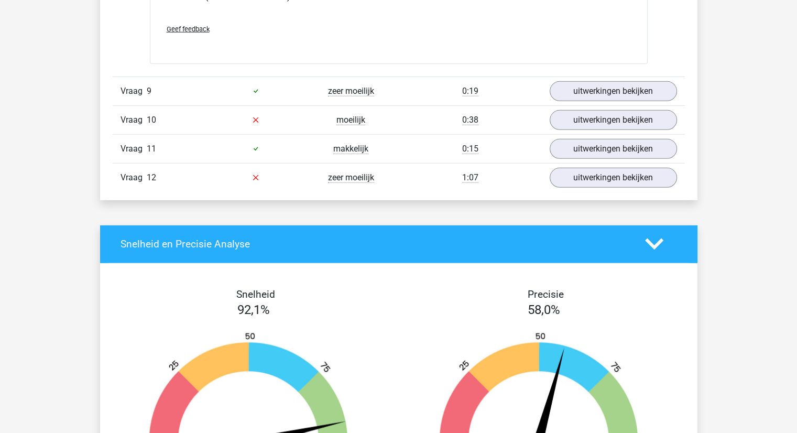
scroll to position [3196, 0]
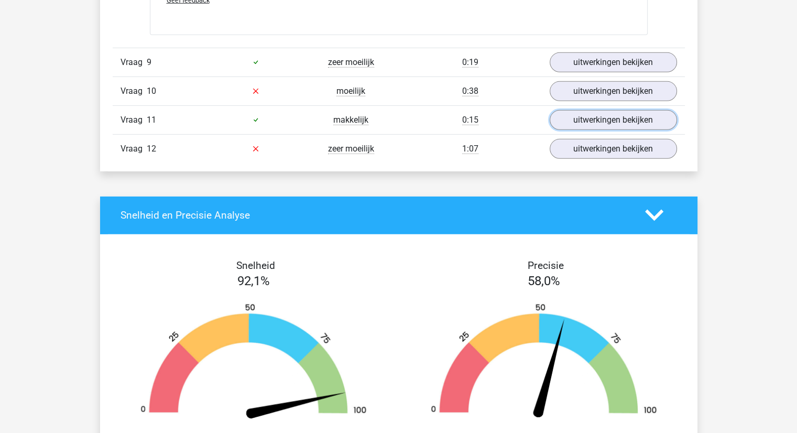
click at [596, 122] on link "uitwerkingen bekijken" at bounding box center [613, 120] width 127 height 20
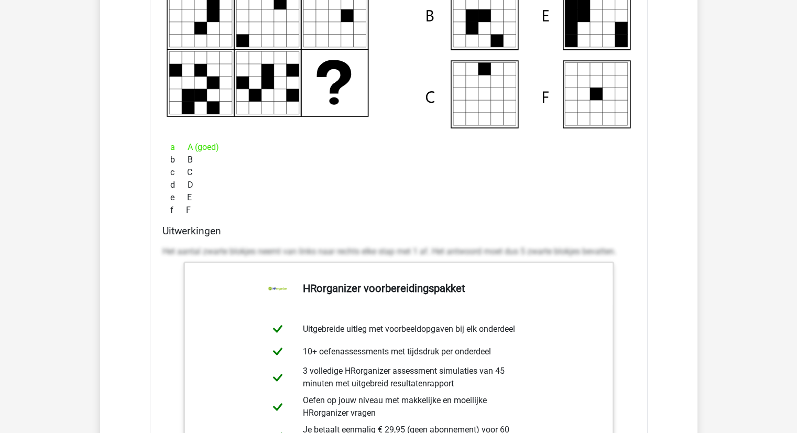
scroll to position [3353, 0]
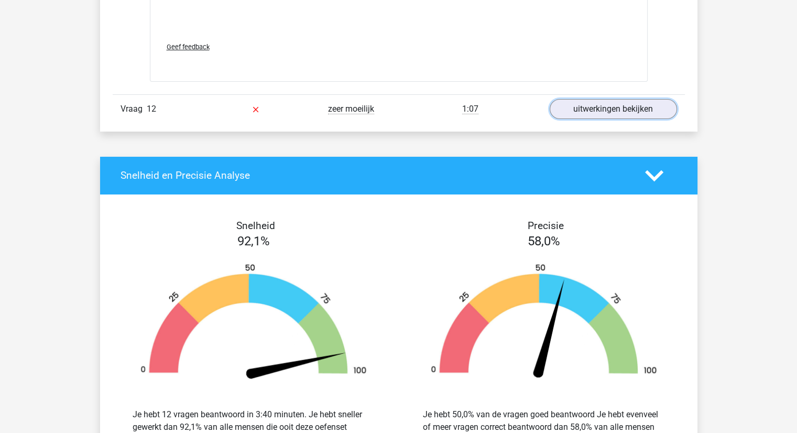
click at [595, 101] on link "uitwerkingen bekijken" at bounding box center [613, 109] width 127 height 20
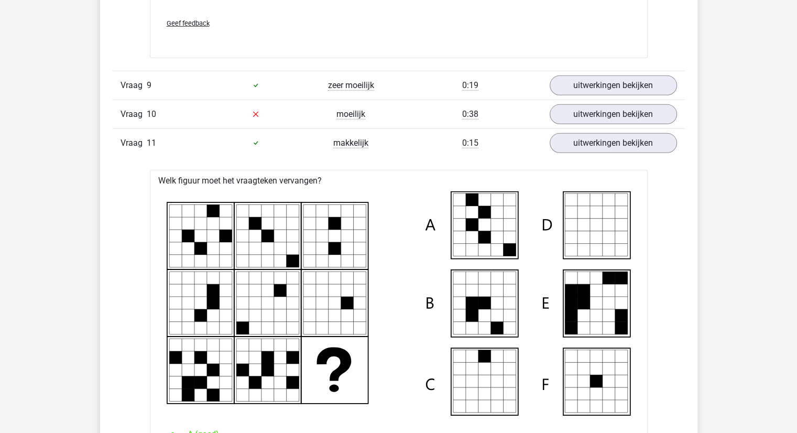
scroll to position [3091, 0]
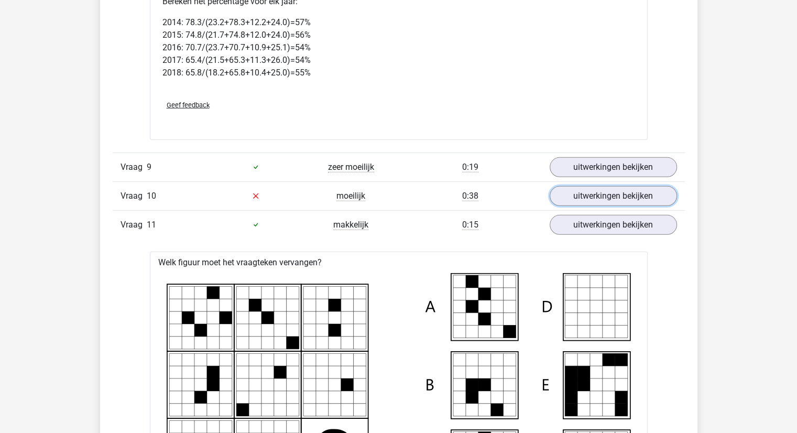
click at [615, 186] on link "uitwerkingen bekijken" at bounding box center [613, 196] width 127 height 20
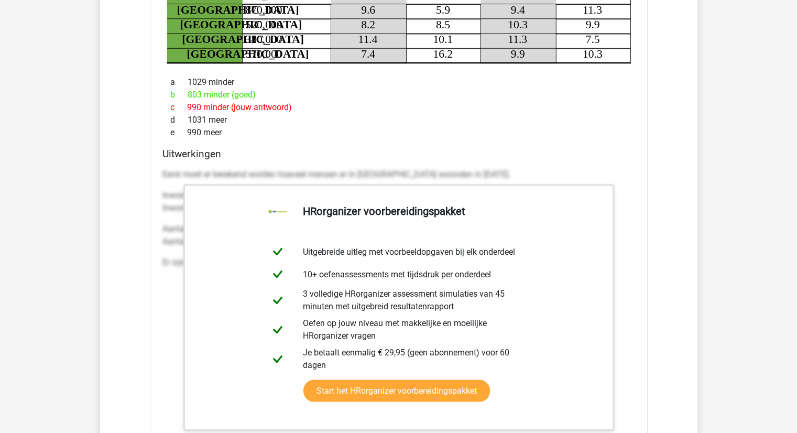
scroll to position [1886, 0]
